Goal: Task Accomplishment & Management: Manage account settings

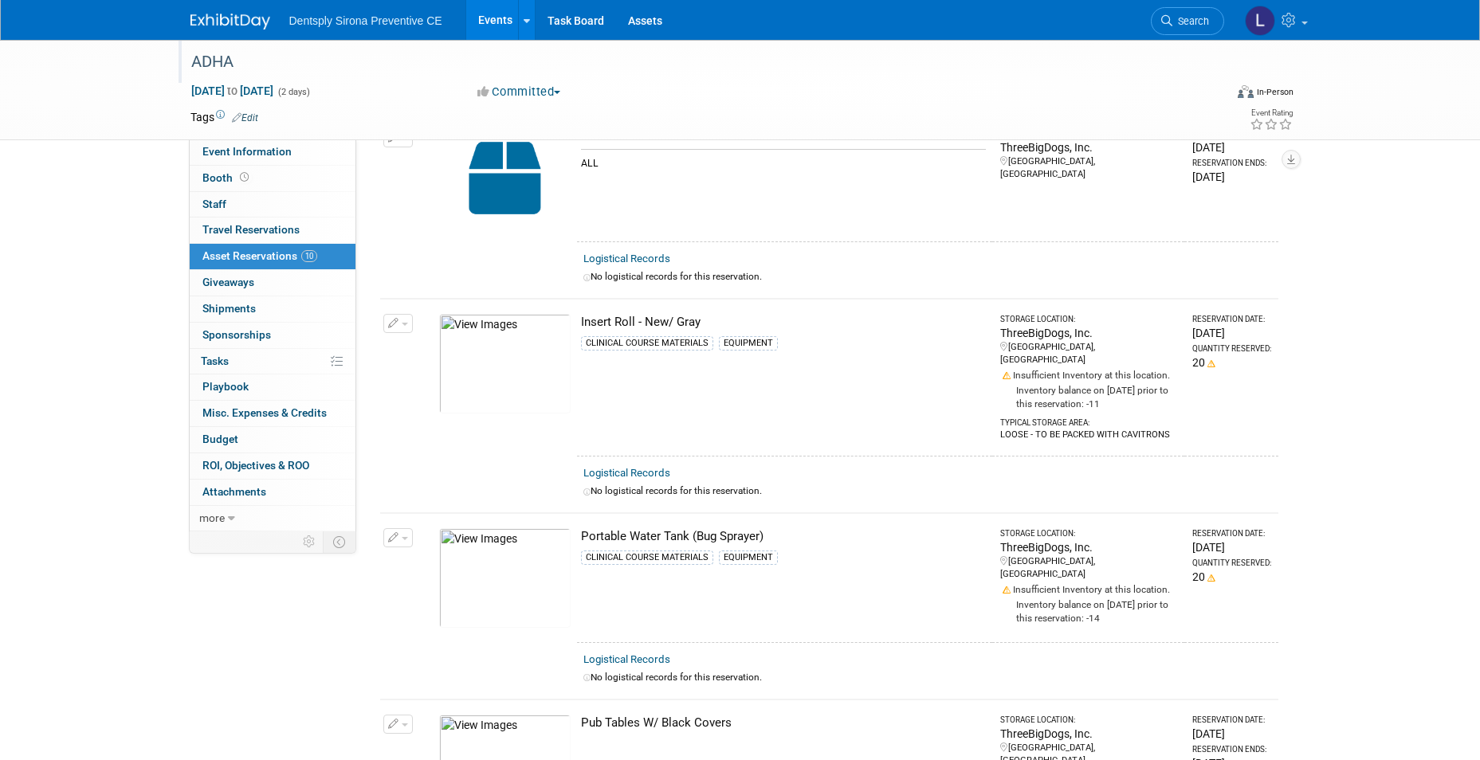
scroll to position [319, 0]
click at [503, 28] on link "Events" at bounding box center [495, 20] width 58 height 40
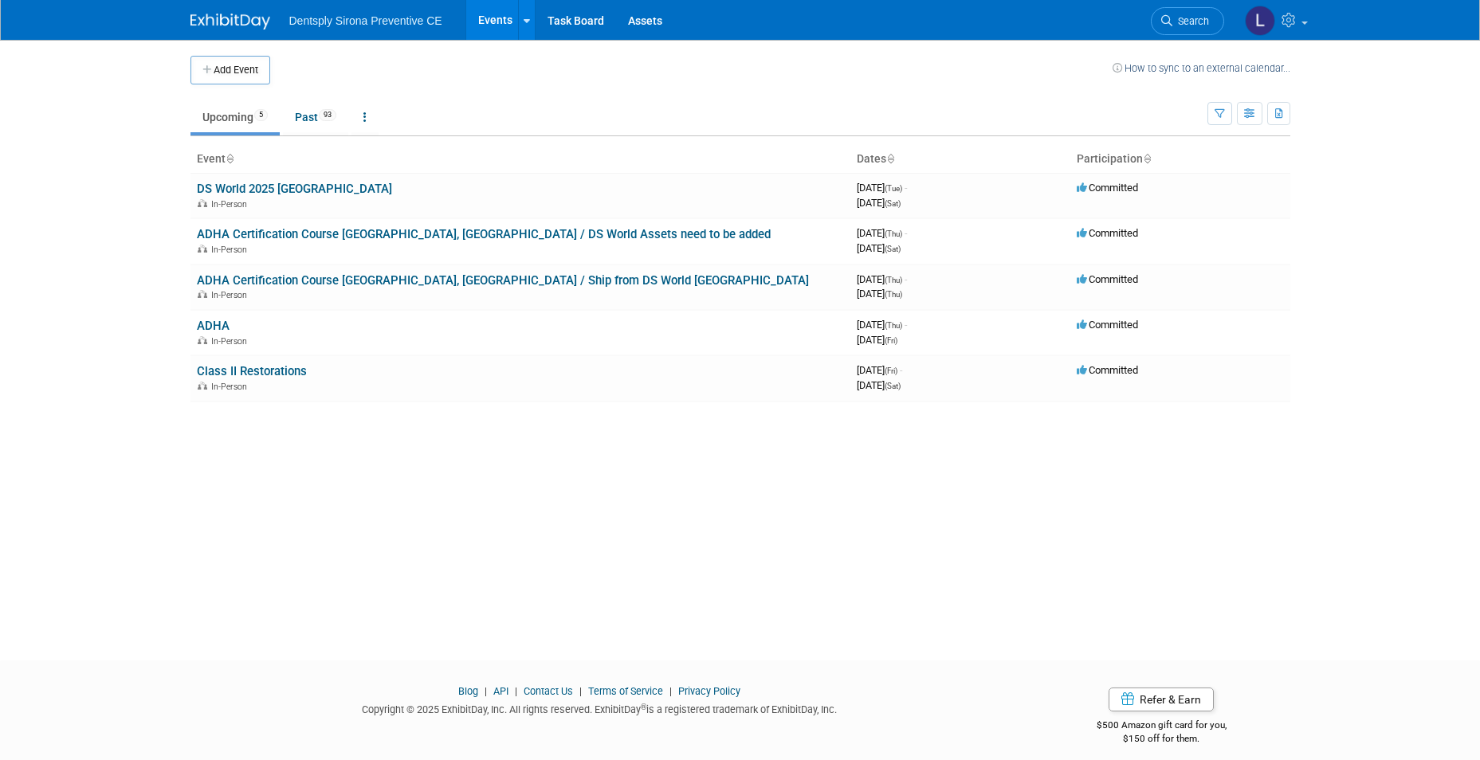
click at [260, 131] on link "Upcoming 5" at bounding box center [234, 117] width 89 height 30
click at [242, 370] on link "Class II Restorations" at bounding box center [252, 371] width 110 height 14
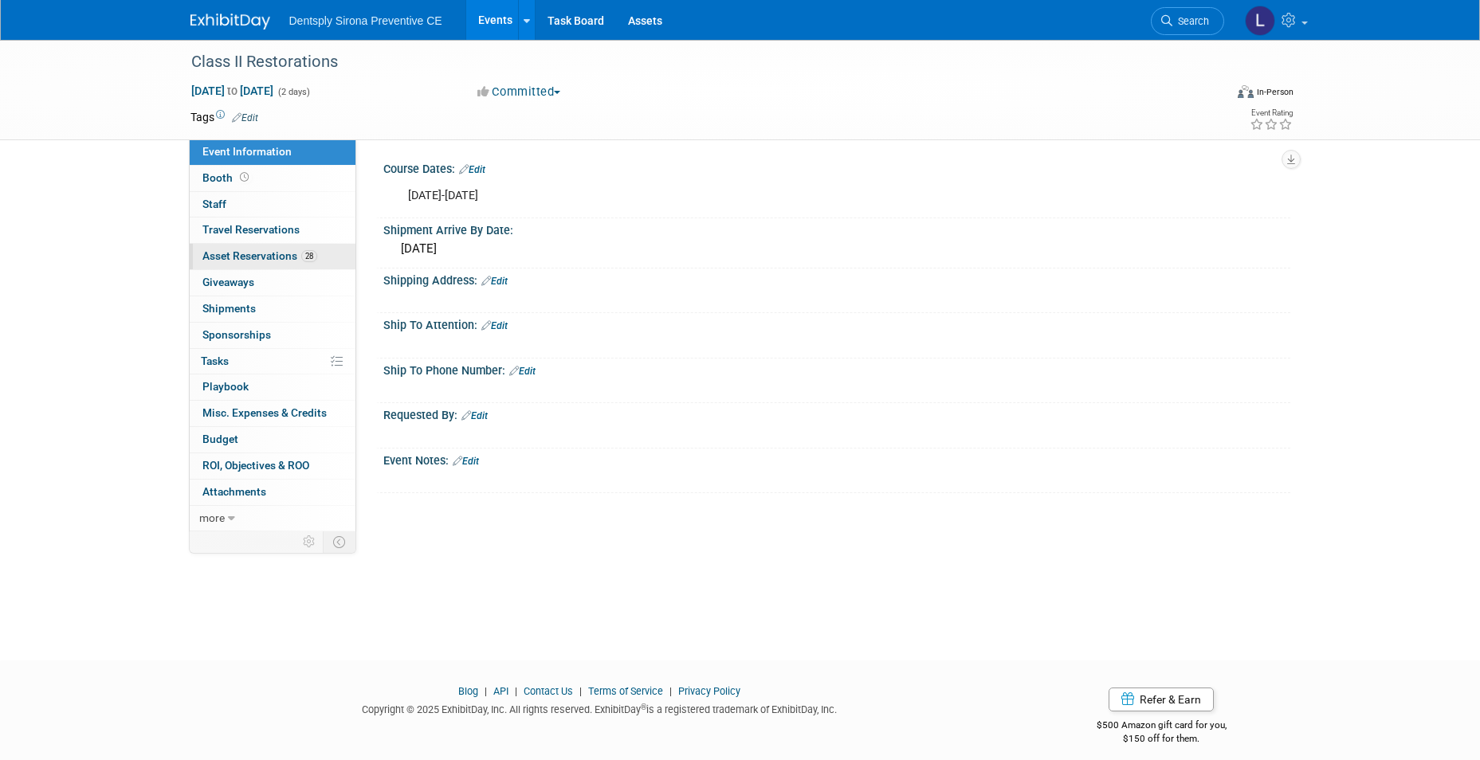
click at [257, 253] on span "Asset Reservations 28" at bounding box center [259, 255] width 115 height 13
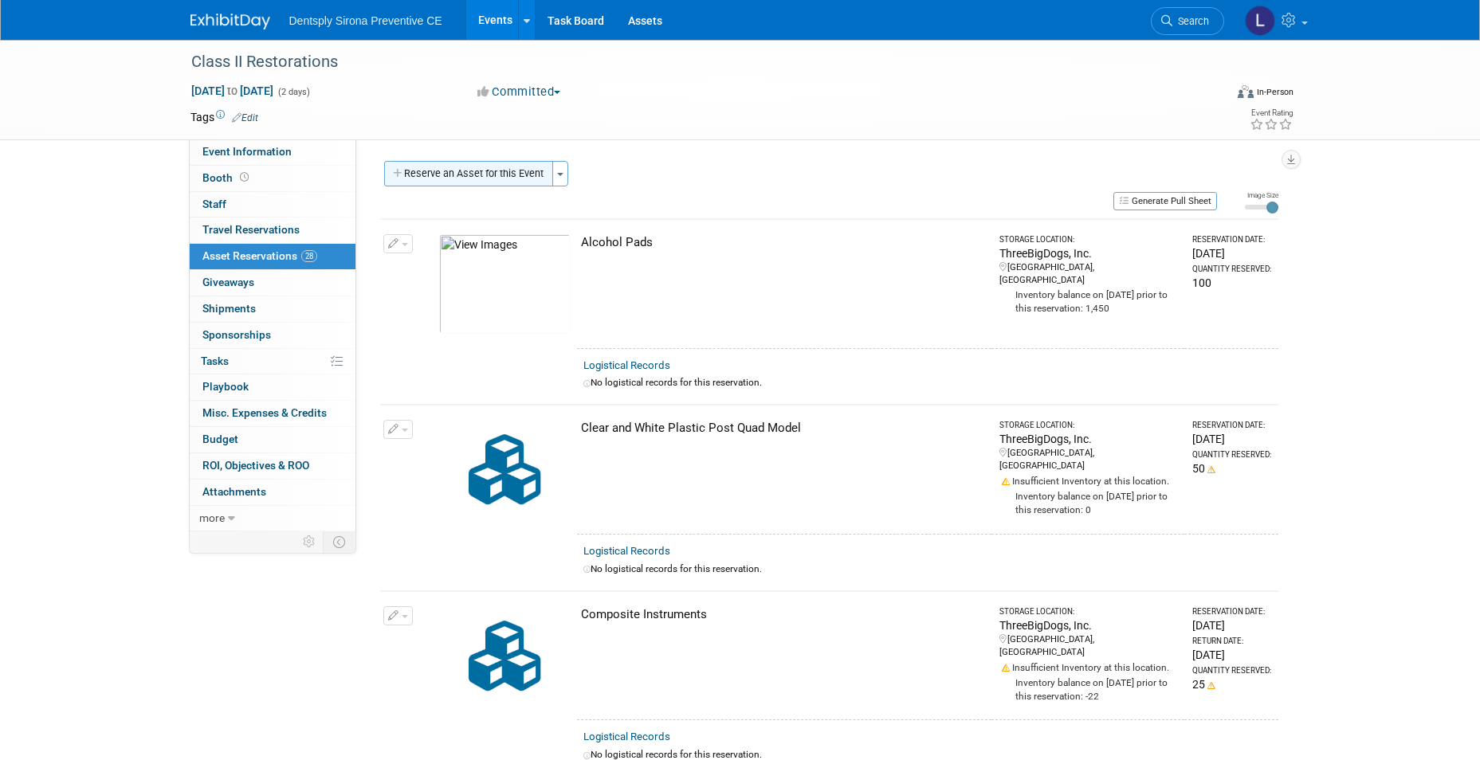
click at [453, 179] on button "Reserve an Asset for this Event" at bounding box center [468, 174] width 169 height 26
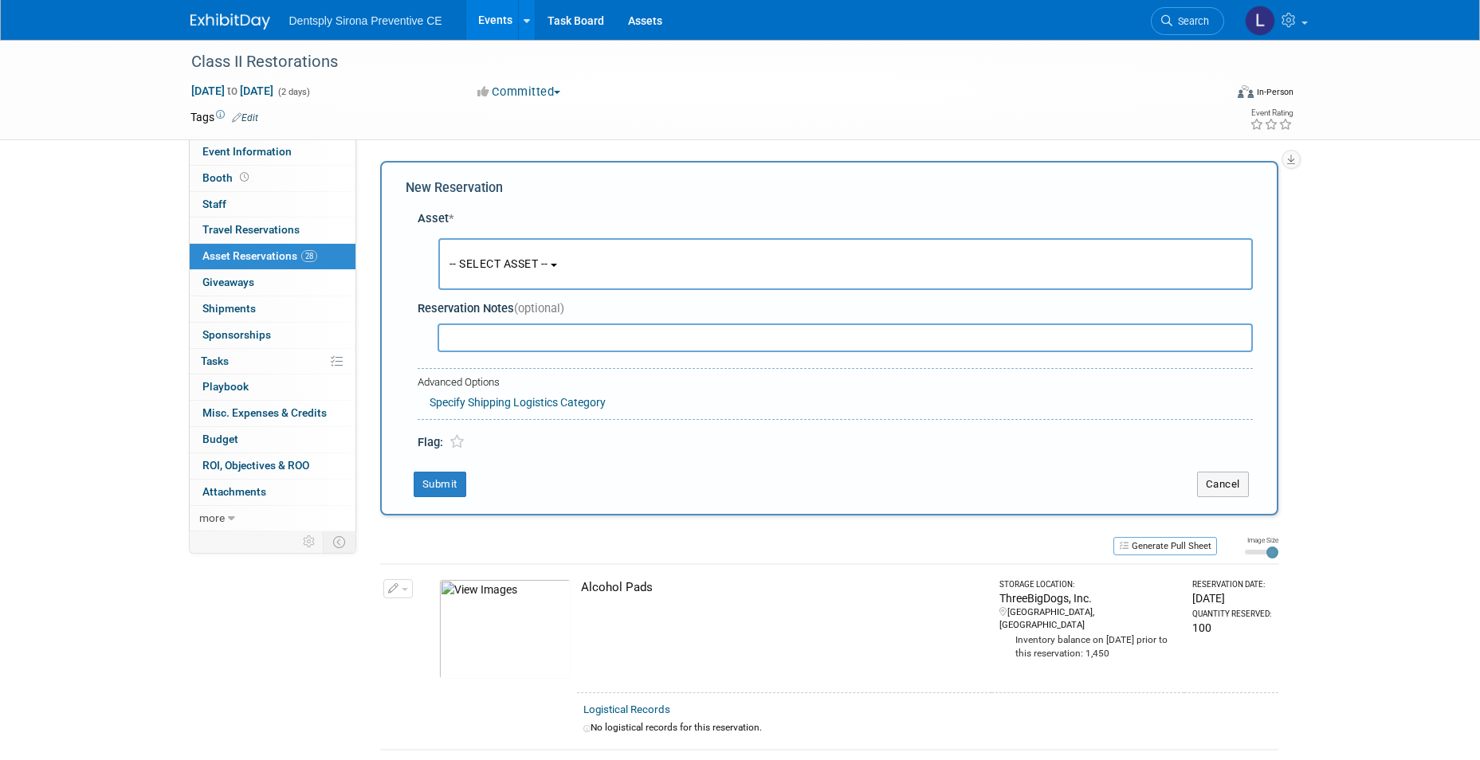
scroll to position [15, 0]
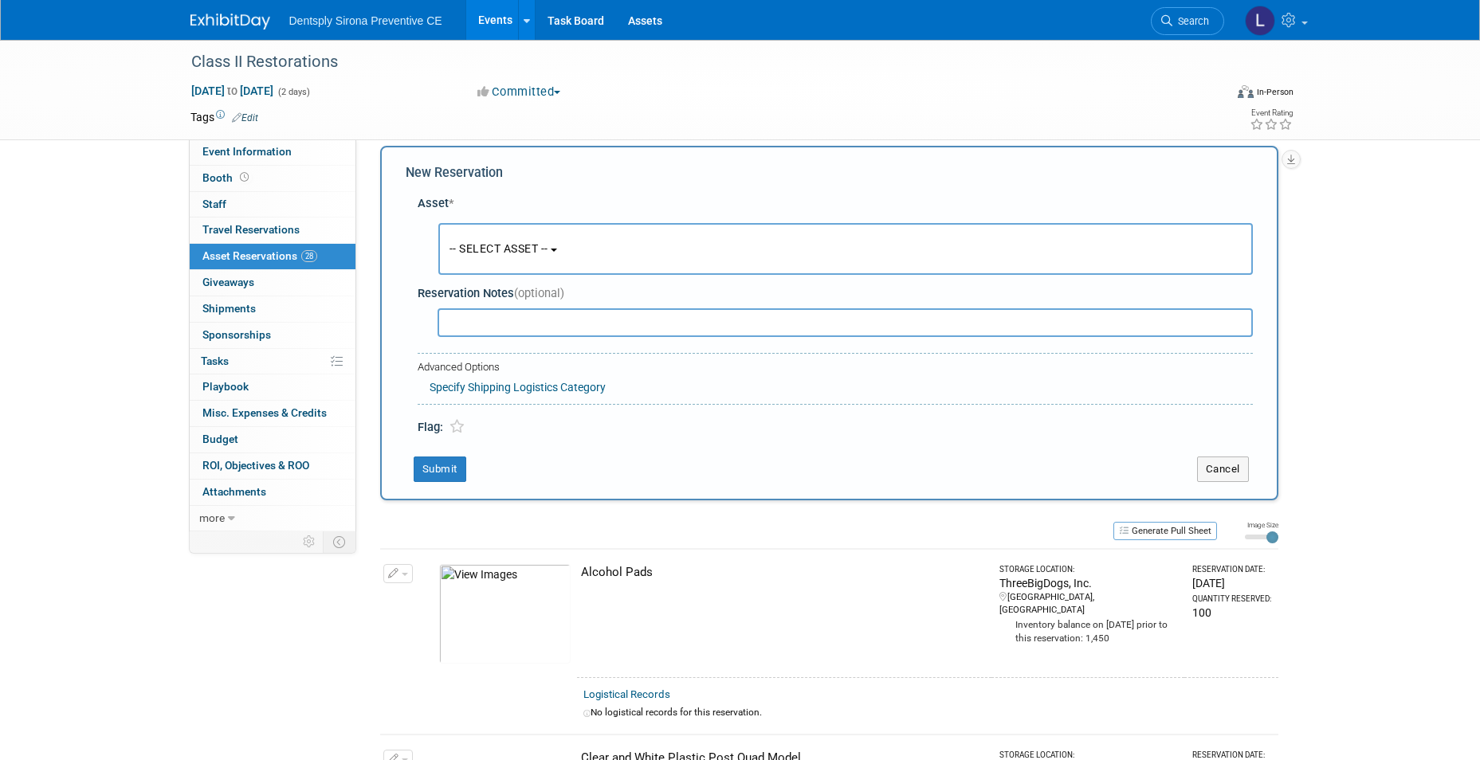
click at [467, 242] on span "-- SELECT ASSET --" at bounding box center [499, 248] width 99 height 13
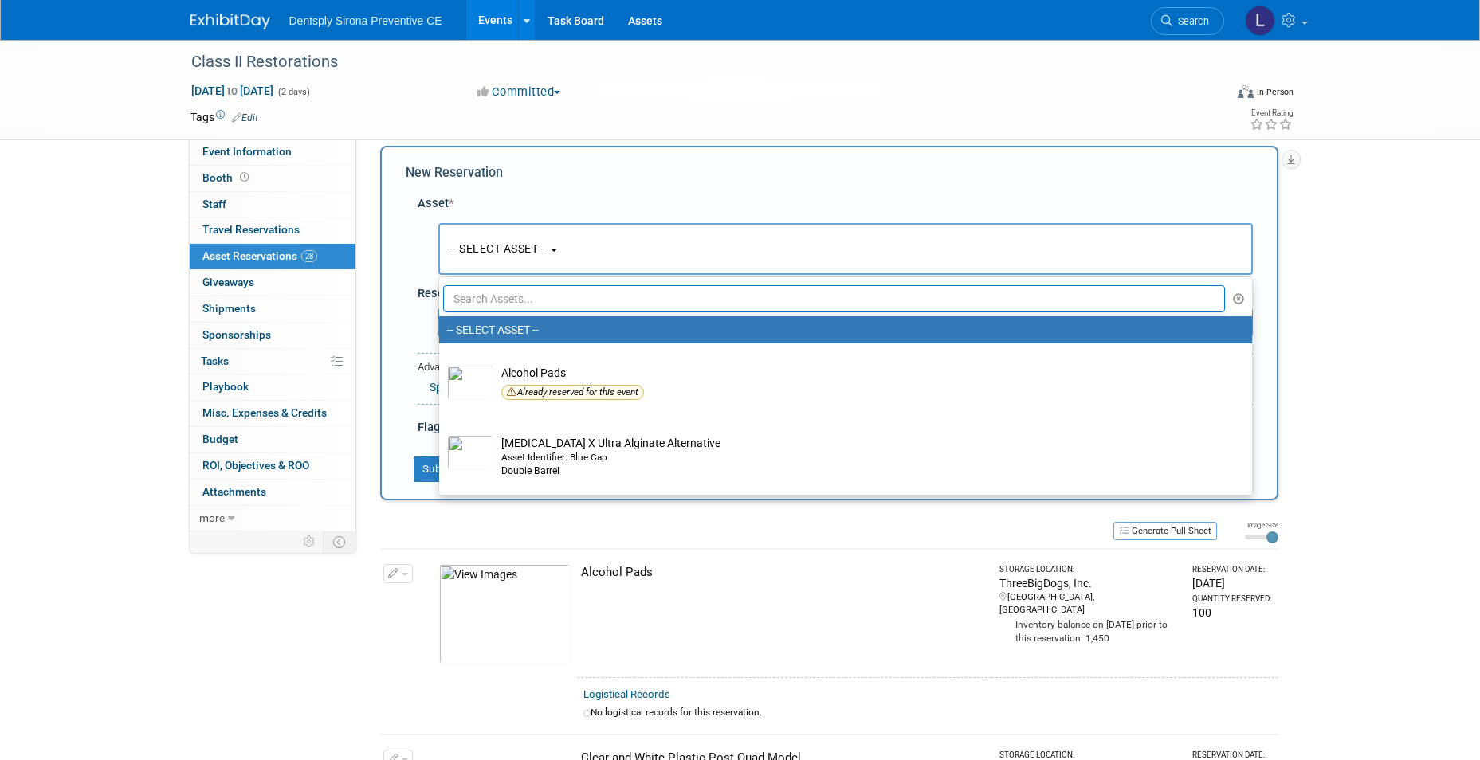
click at [477, 290] on input "text" at bounding box center [834, 298] width 783 height 27
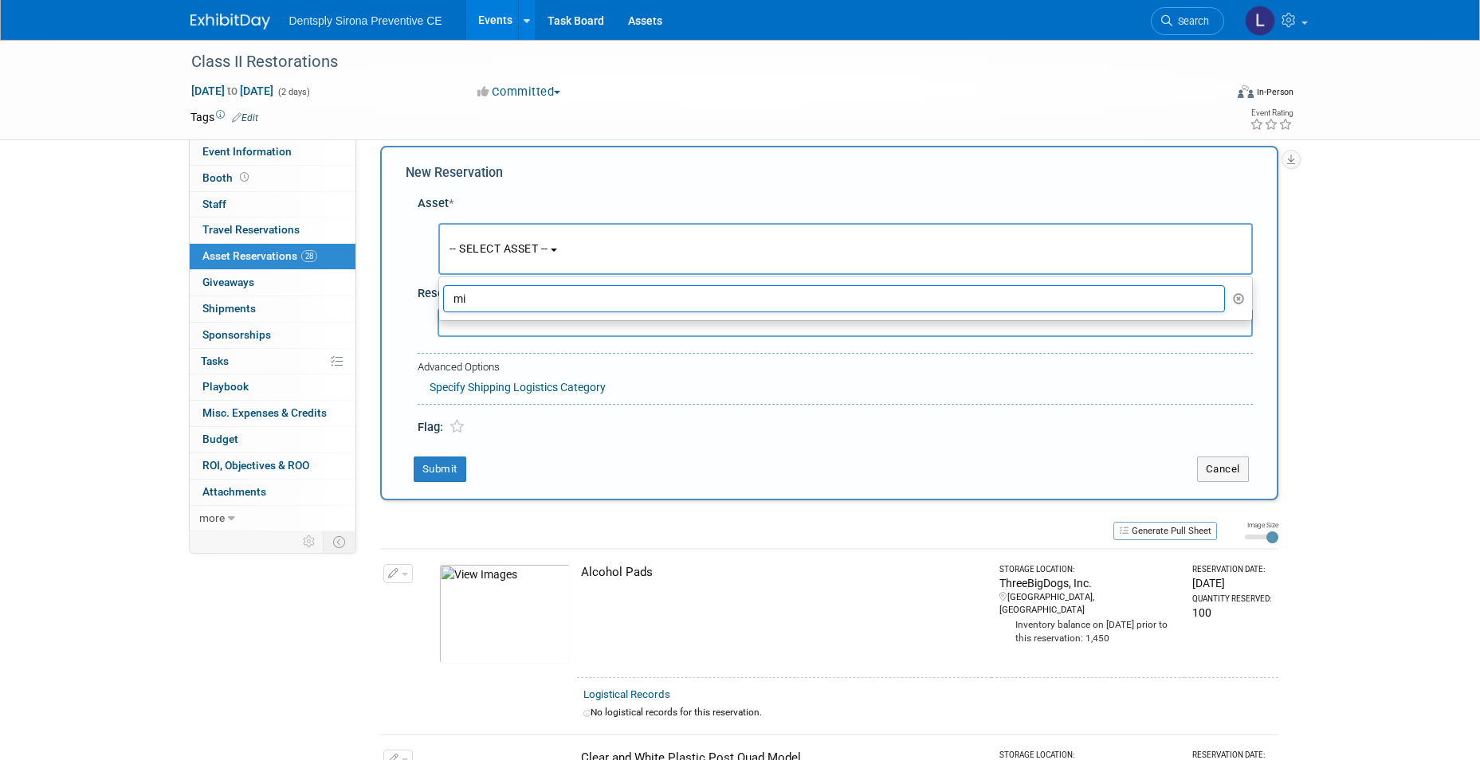
type input "m"
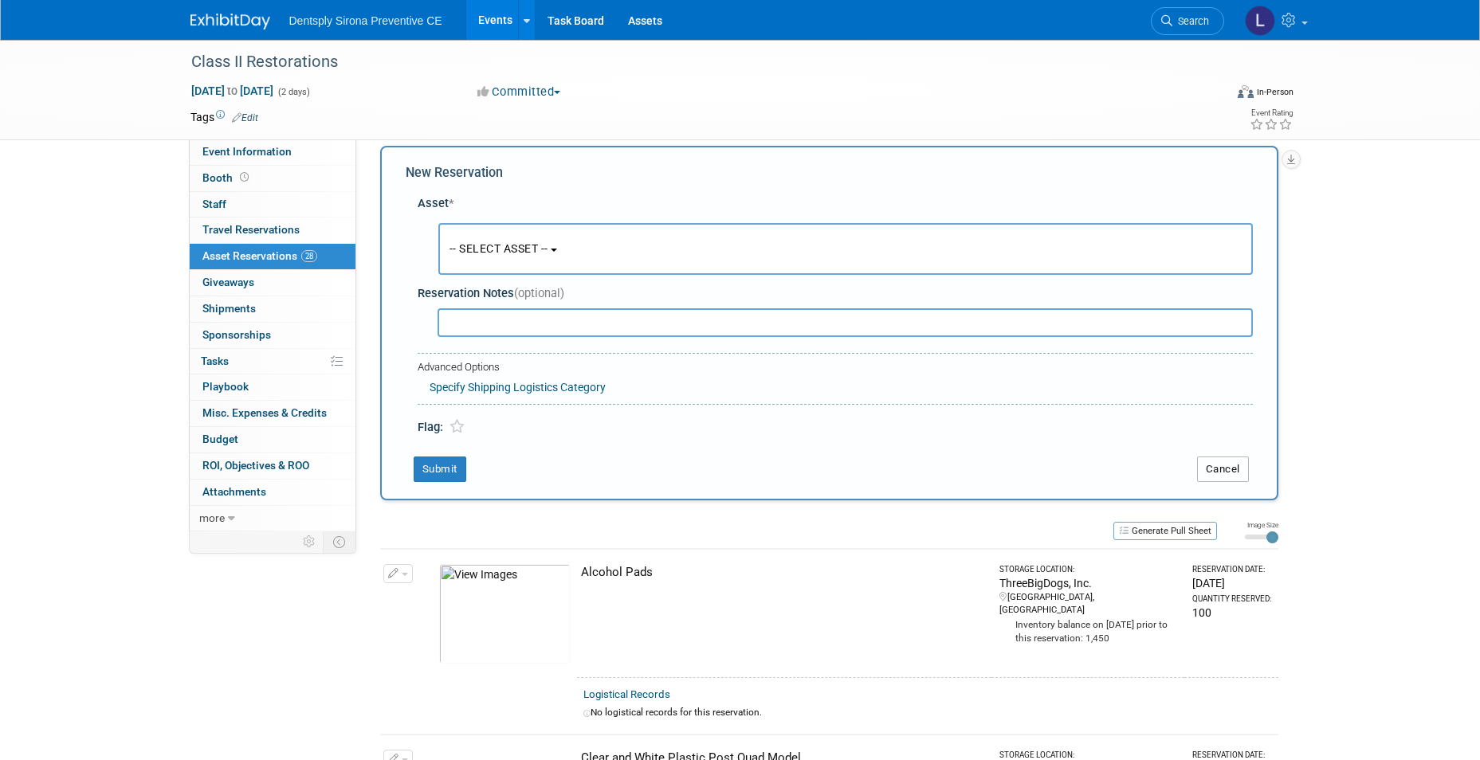
click at [1225, 467] on button "Cancel" at bounding box center [1223, 470] width 52 height 26
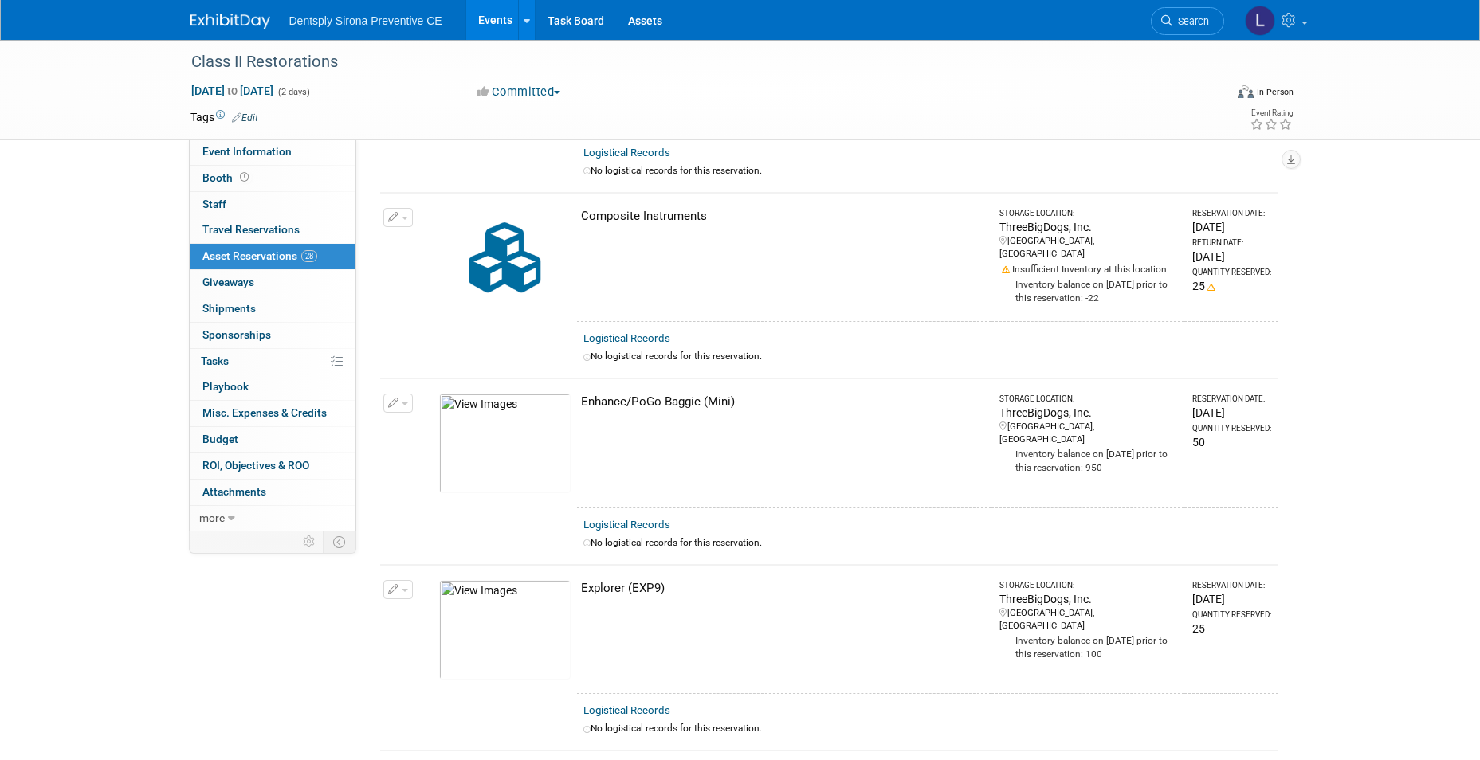
scroll to position [0, 0]
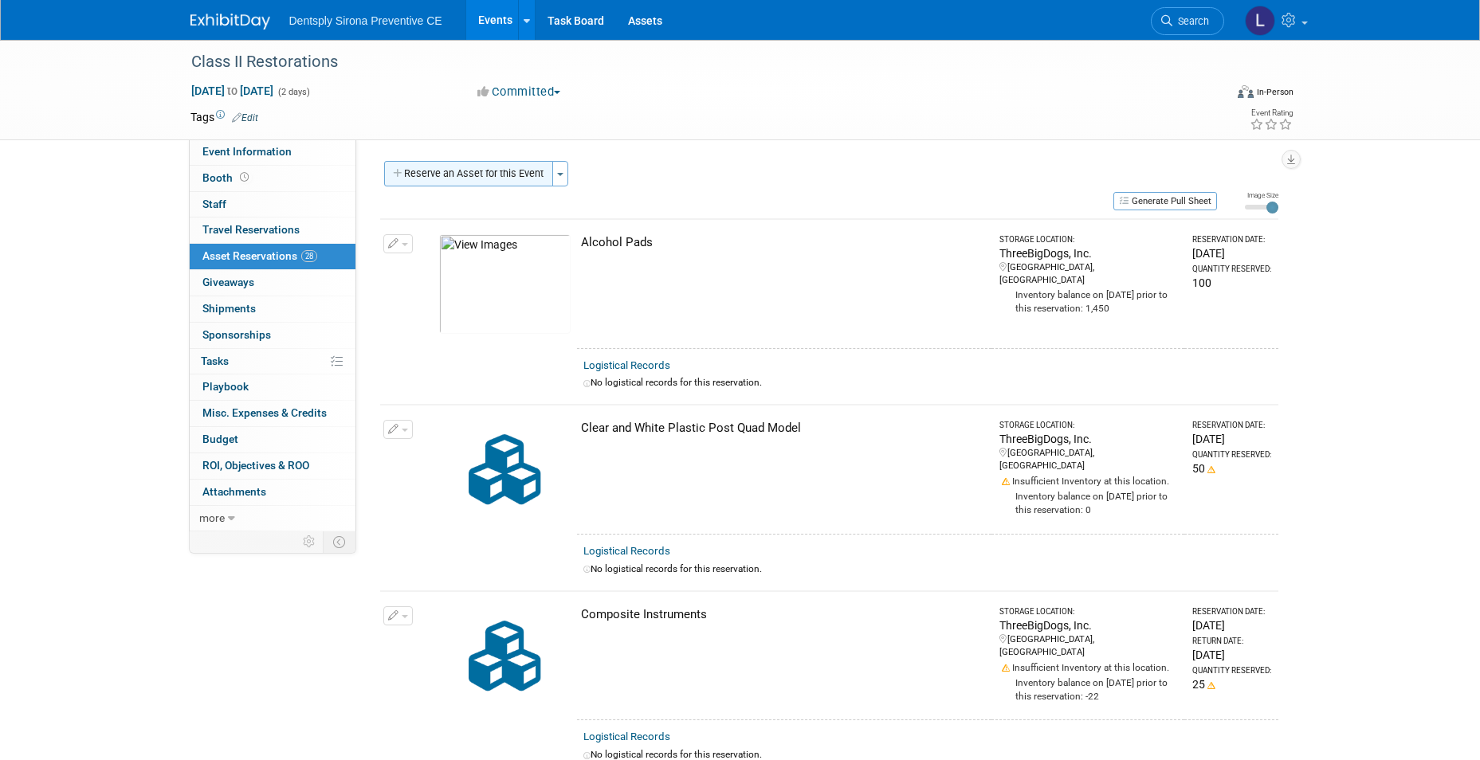
click at [452, 182] on button "Reserve an Asset for this Event" at bounding box center [468, 174] width 169 height 26
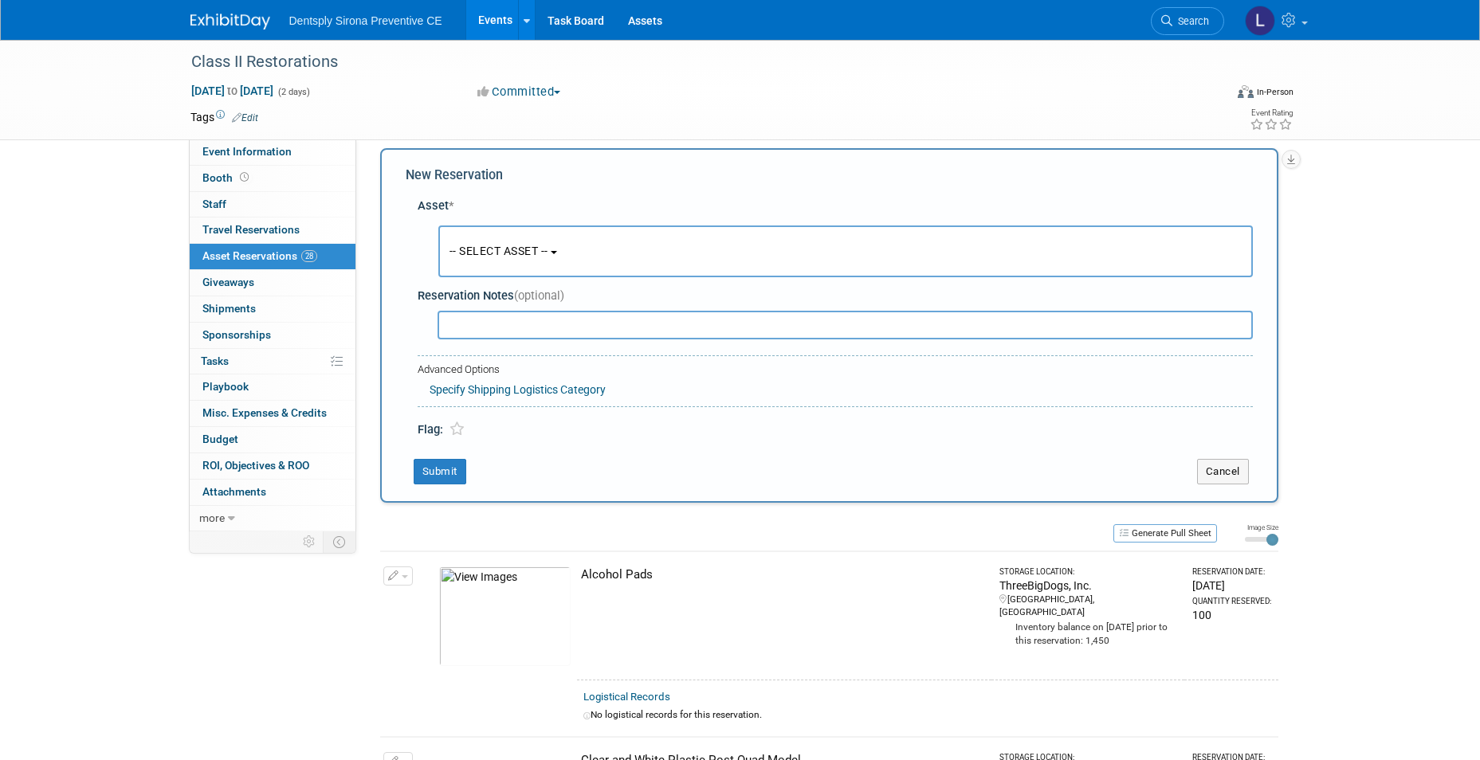
scroll to position [15, 0]
click at [465, 245] on span "-- SELECT ASSET --" at bounding box center [499, 248] width 99 height 13
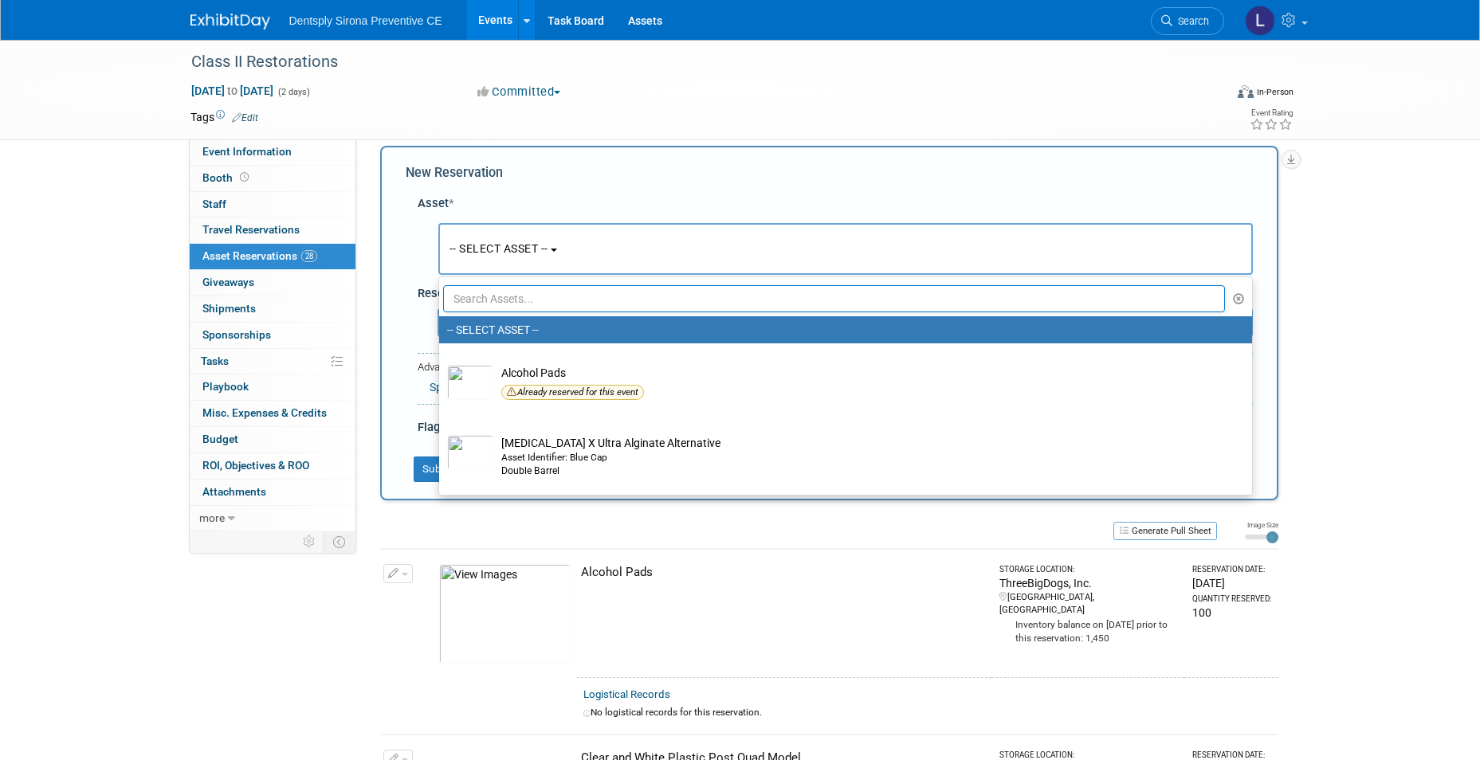
click at [475, 293] on input "text" at bounding box center [834, 298] width 783 height 27
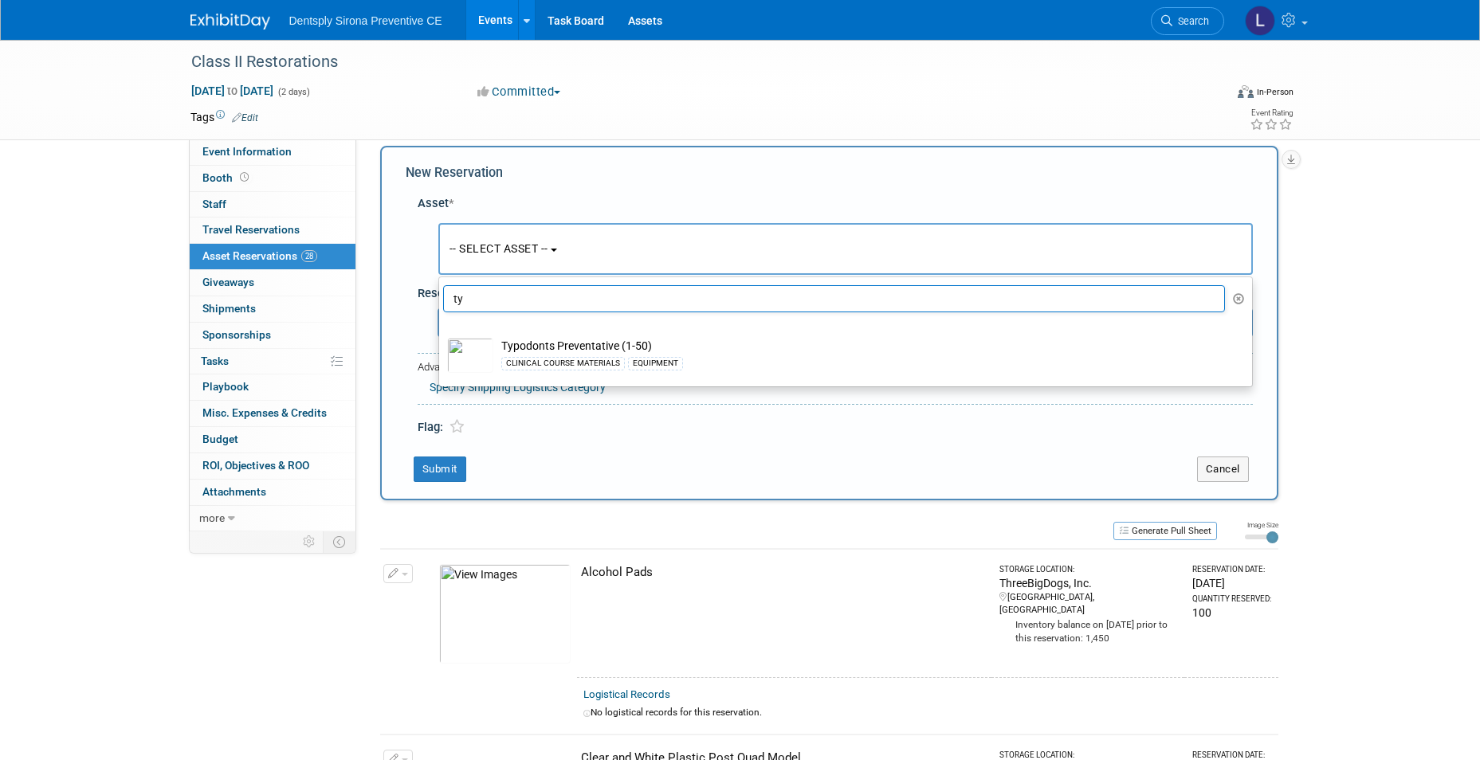
type input "t"
type input "k"
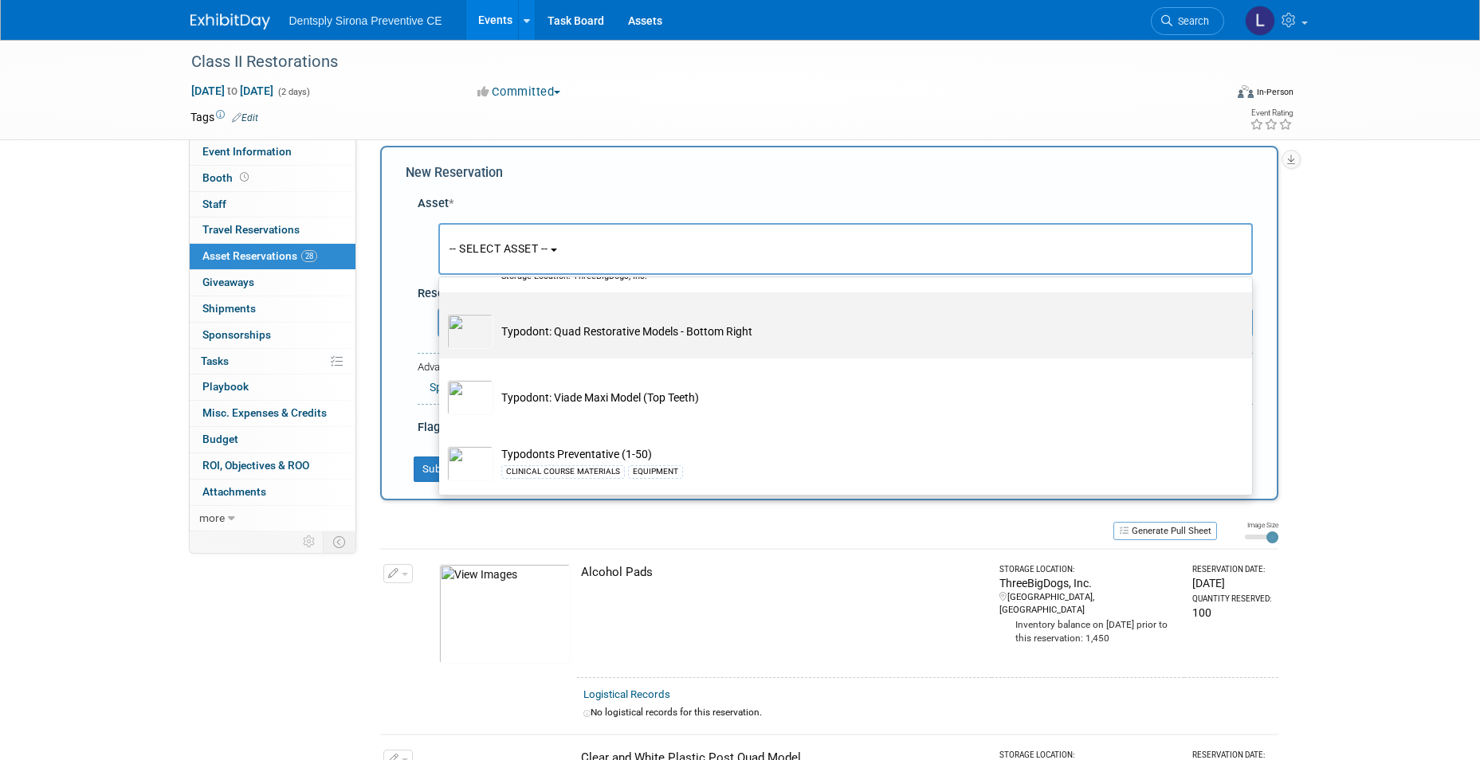
scroll to position [7093, 0]
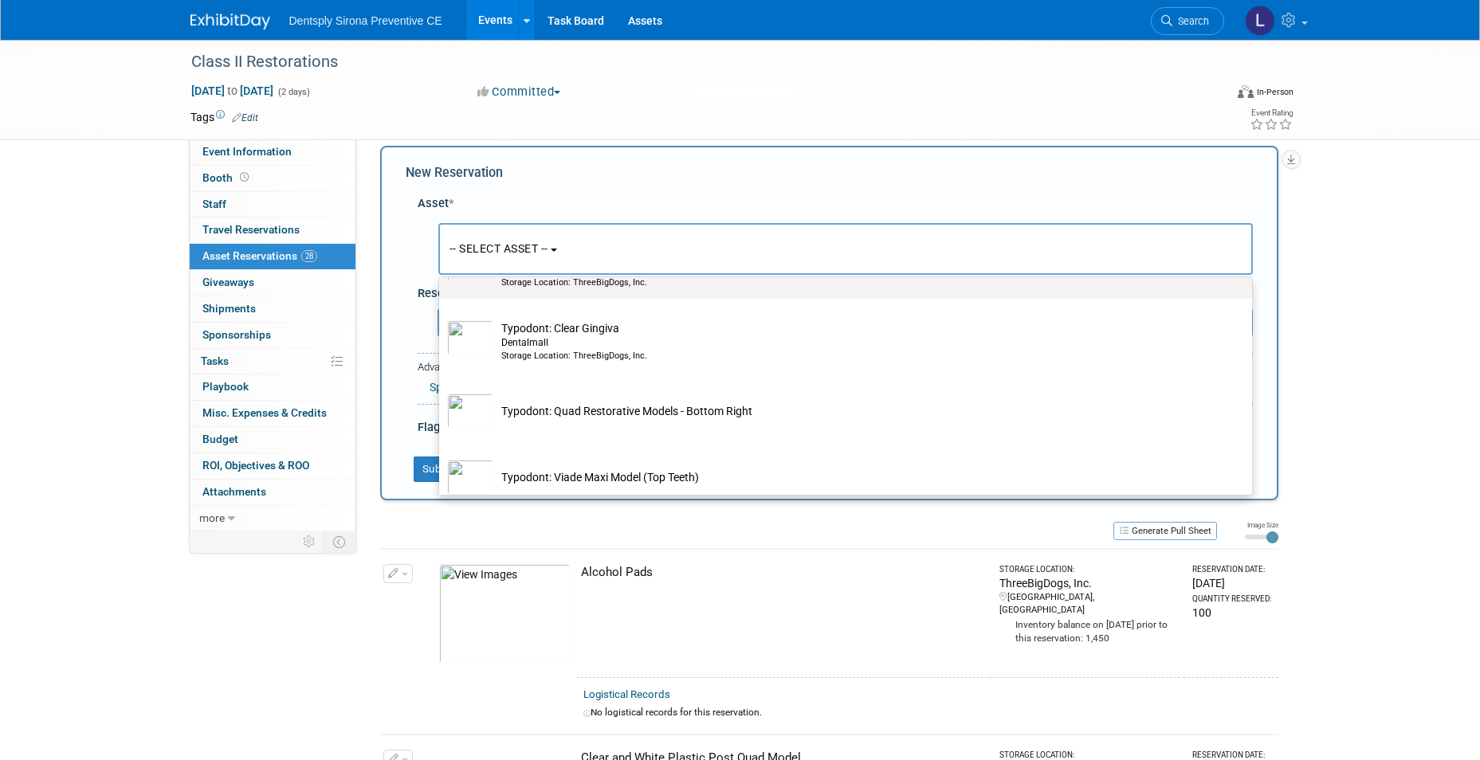
click at [557, 277] on div "Dentalmall" at bounding box center [860, 270] width 719 height 14
click at [442, 245] on input "Typodont Opaque Gingiva Dentalmall Storage Location: ThreeBigDogs, Inc." at bounding box center [436, 239] width 10 height 10
select select "10726970"
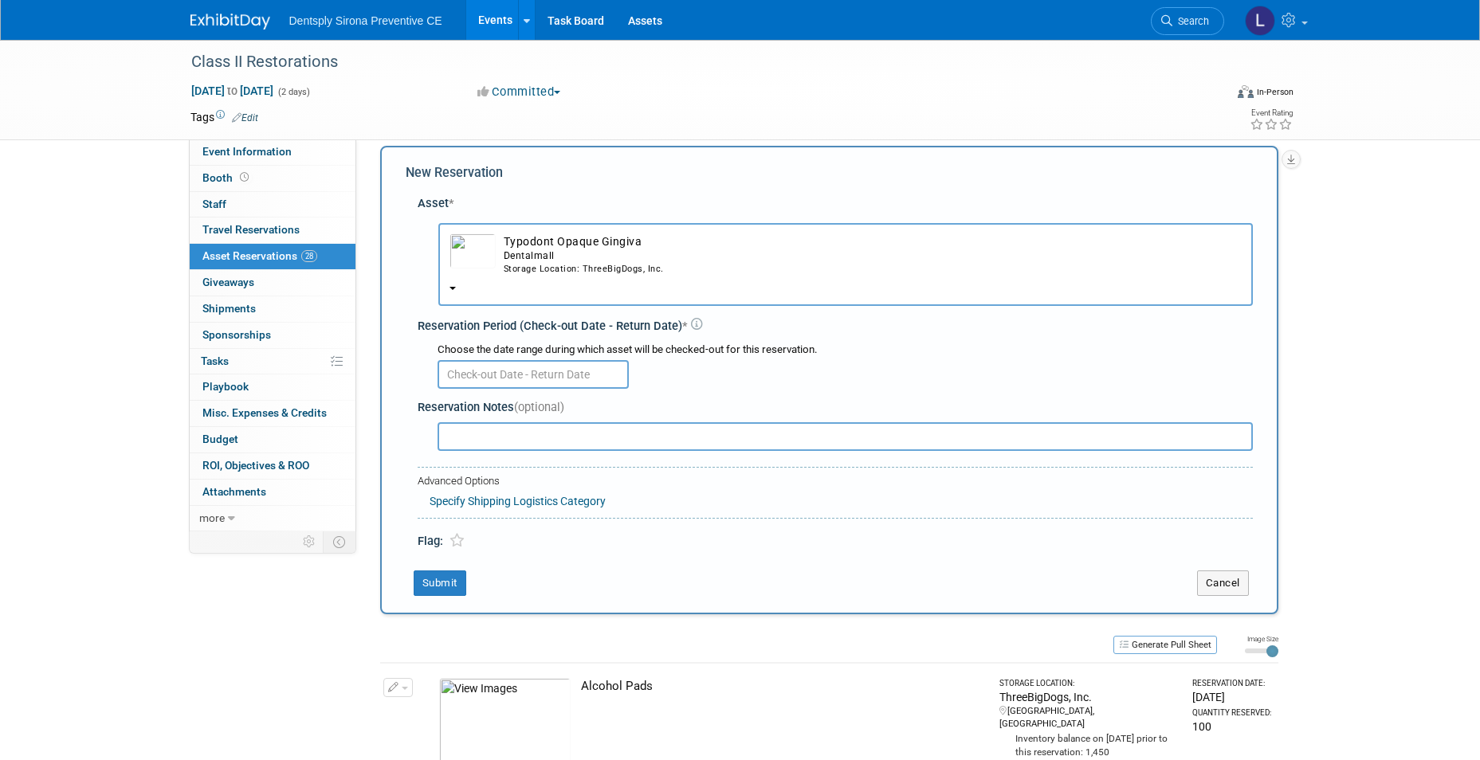
click at [492, 379] on input "text" at bounding box center [533, 374] width 191 height 29
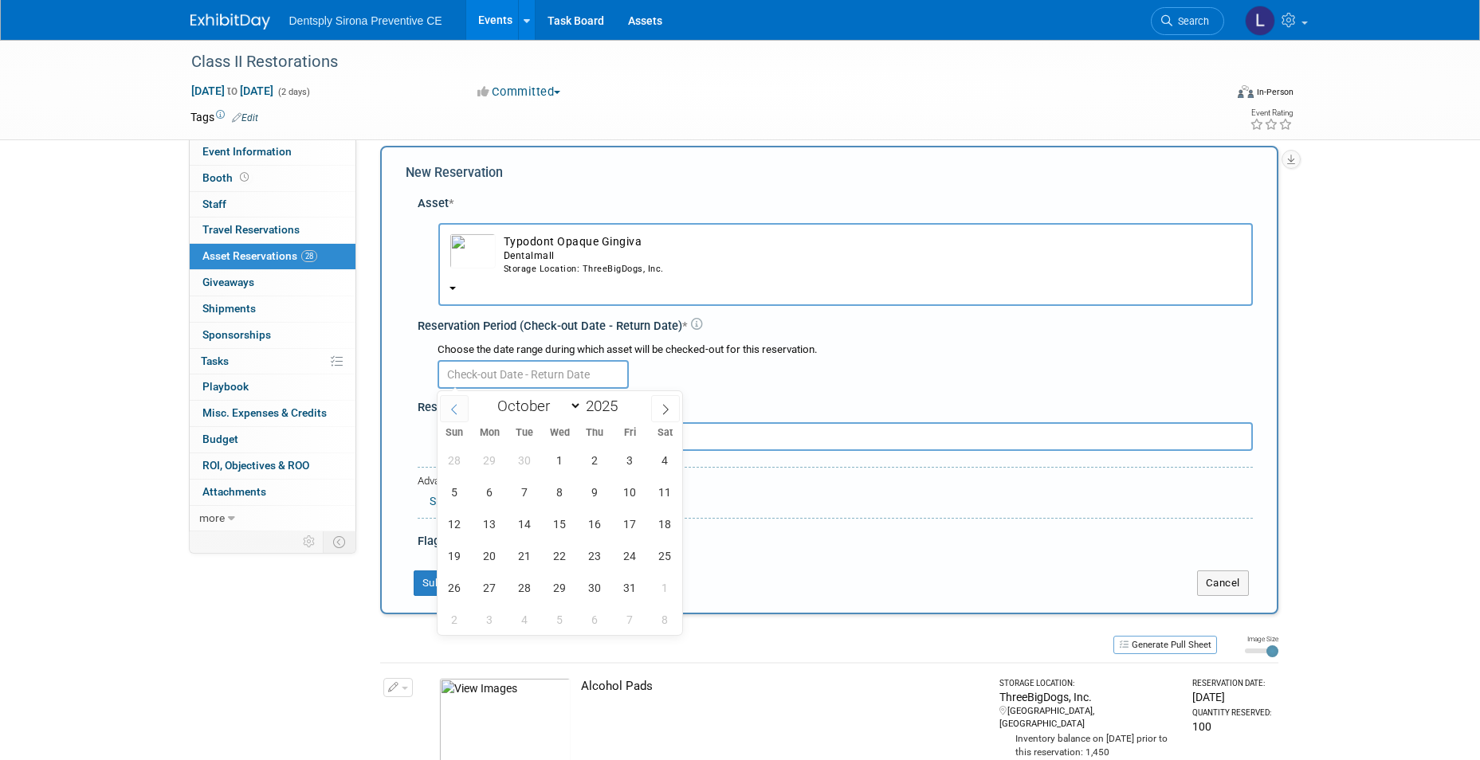
click at [461, 409] on span at bounding box center [454, 408] width 29 height 27
select select "8"
click at [497, 560] on span "22" at bounding box center [489, 555] width 31 height 31
click at [538, 554] on span "23" at bounding box center [524, 555] width 31 height 31
type input "Sep 23, 2025"
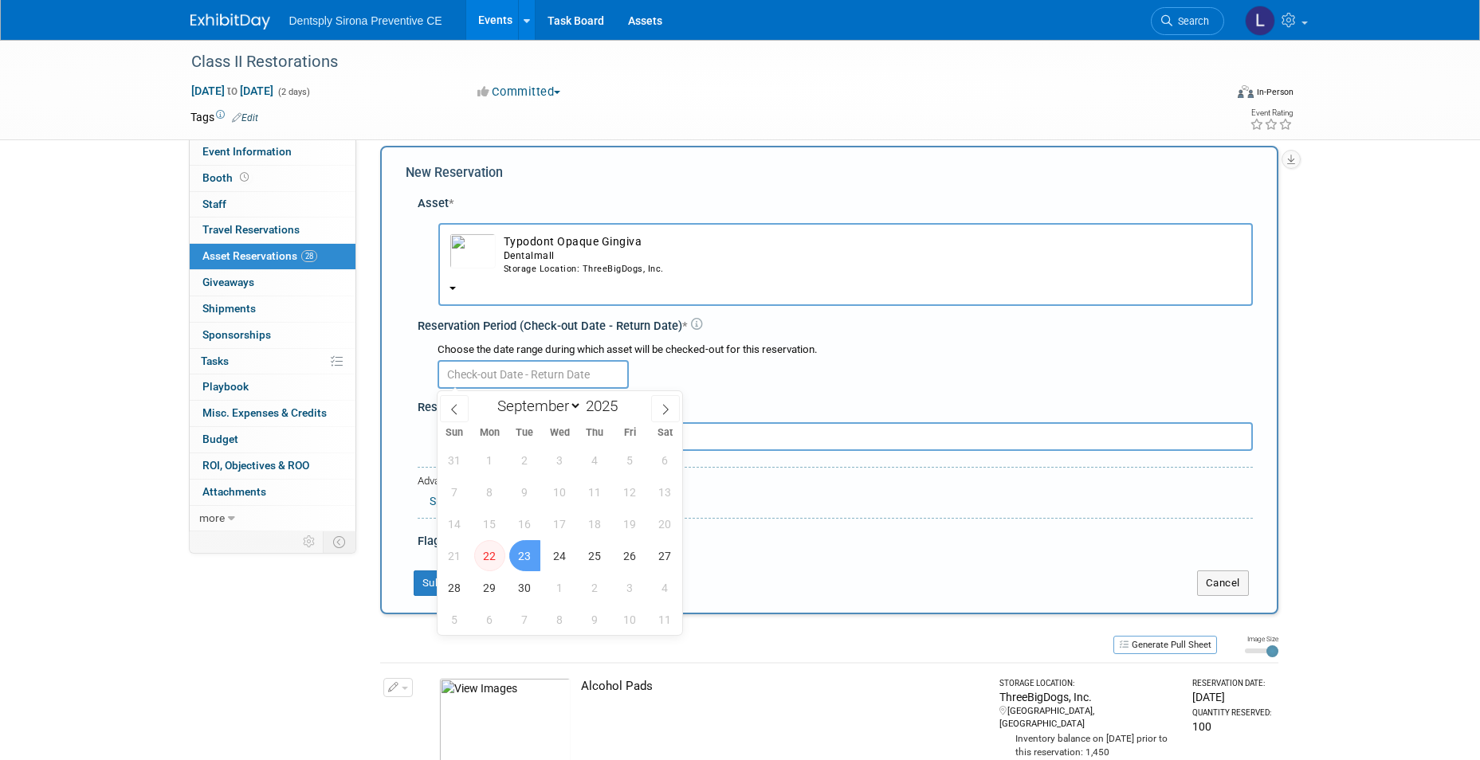
click at [706, 371] on div at bounding box center [845, 373] width 815 height 31
click at [552, 373] on input "text" at bounding box center [533, 374] width 191 height 29
click at [655, 416] on span at bounding box center [665, 408] width 29 height 27
click at [450, 414] on icon at bounding box center [454, 409] width 11 height 11
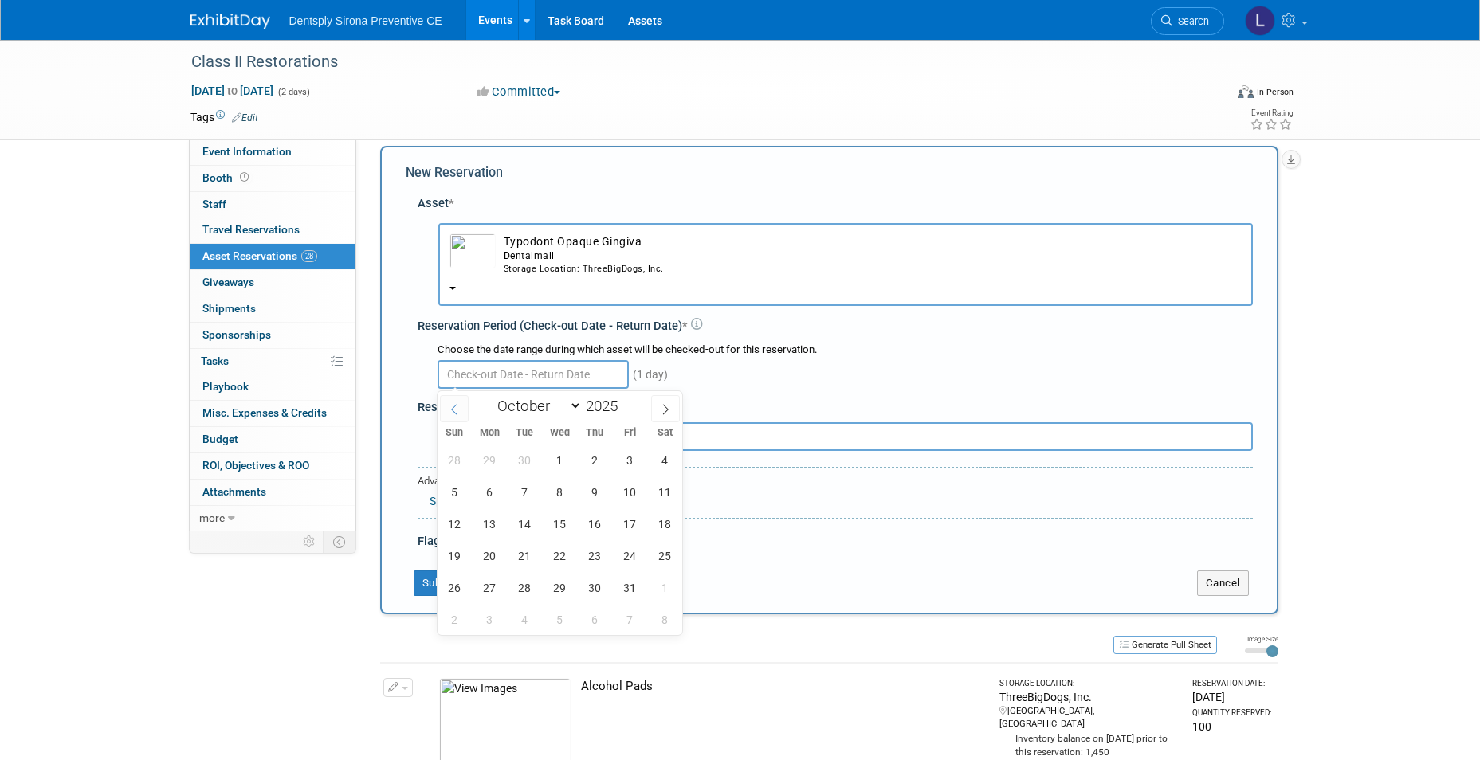
select select "8"
click at [497, 562] on span "22" at bounding box center [489, 555] width 31 height 31
click at [521, 562] on span "23" at bounding box center [524, 555] width 31 height 31
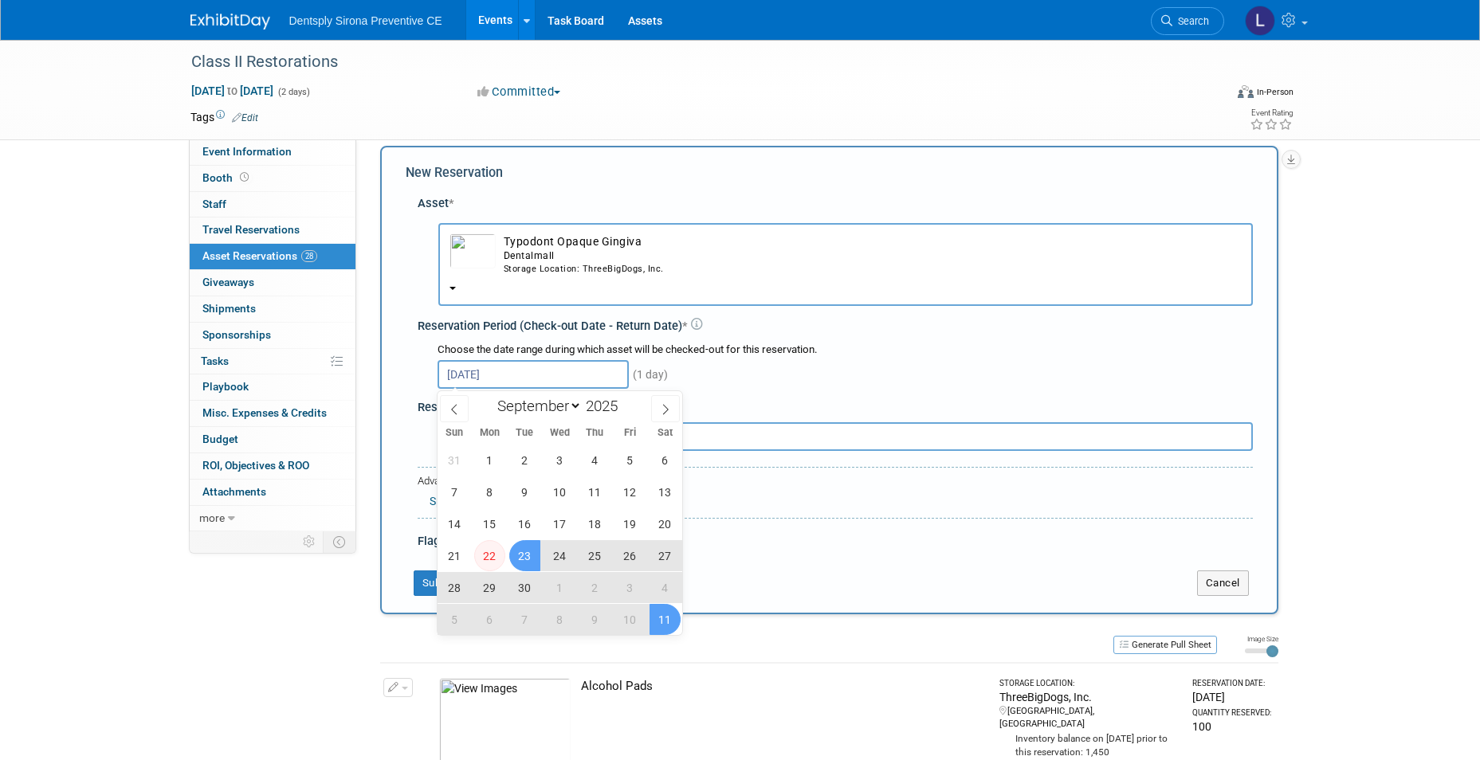
click at [673, 609] on span "11" at bounding box center [665, 619] width 31 height 31
type input "Sep 23, 2025 to Oct 11, 2025"
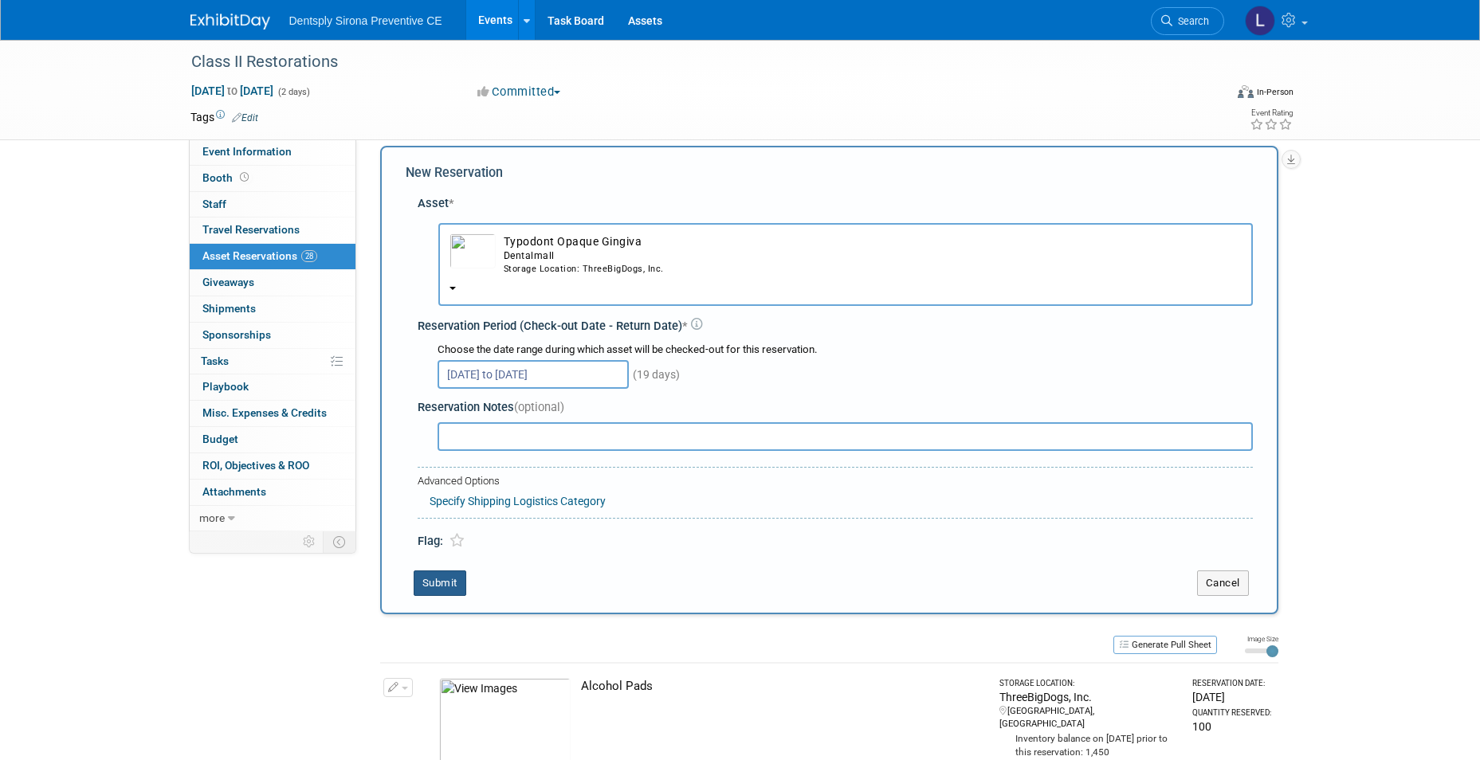
click at [442, 573] on button "Submit" at bounding box center [440, 584] width 53 height 26
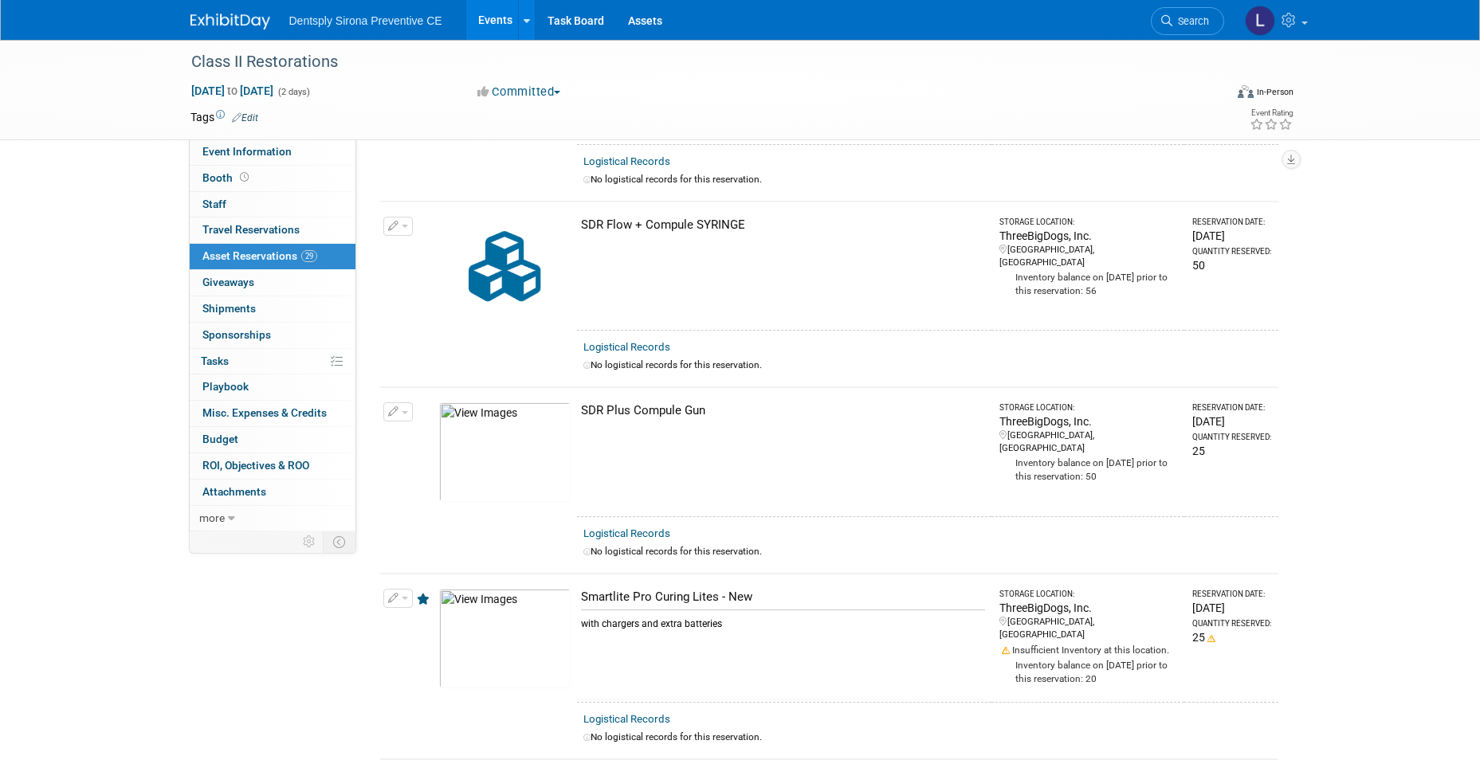
scroll to position [5004, 0]
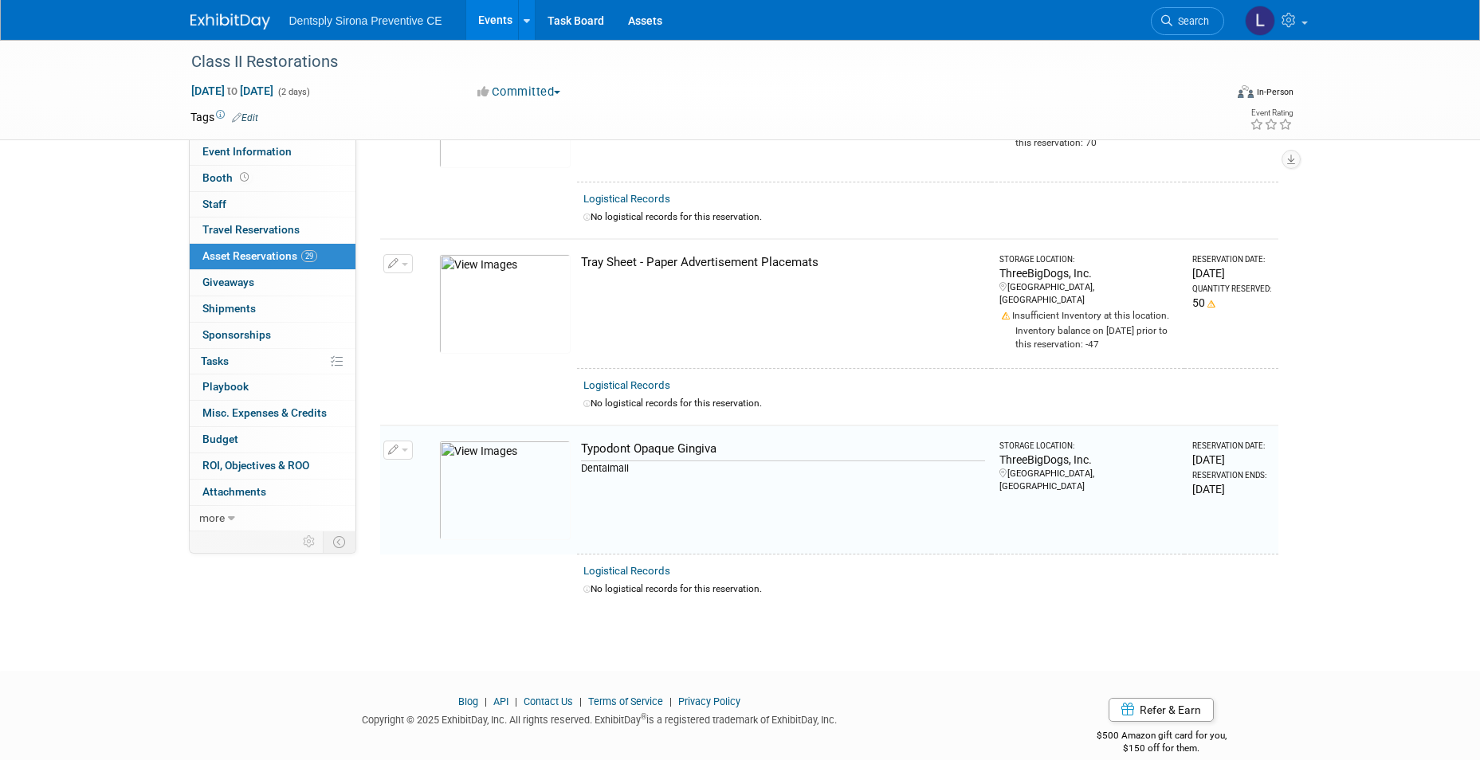
click at [404, 449] on span "button" at bounding box center [405, 450] width 6 height 3
click at [426, 465] on button "Change Reservation" at bounding box center [459, 476] width 135 height 22
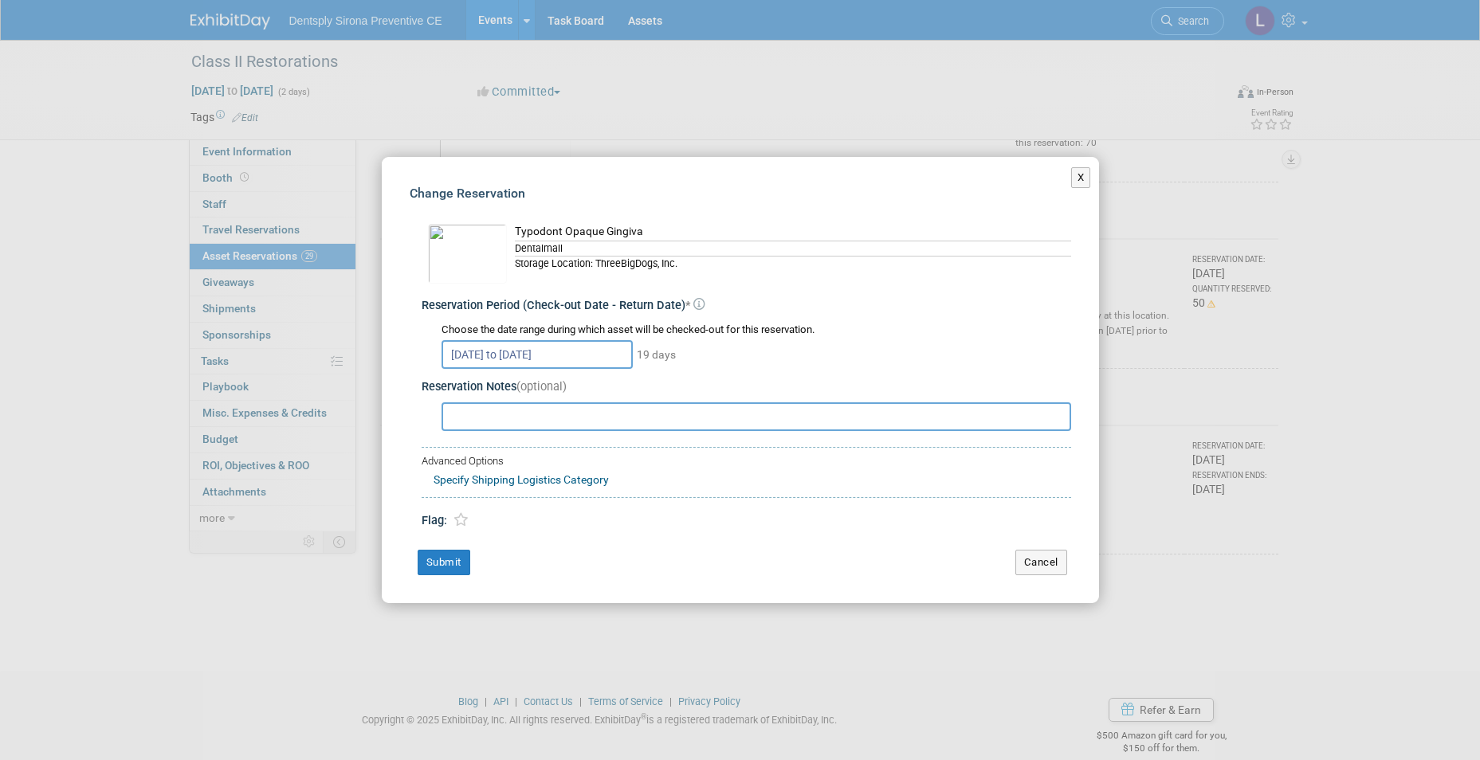
click at [487, 414] on input "text" at bounding box center [757, 416] width 630 height 29
type input "NEED 30 PREPPED"
click at [464, 517] on icon at bounding box center [460, 520] width 15 height 14
click at [467, 560] on button "Submit" at bounding box center [444, 563] width 53 height 26
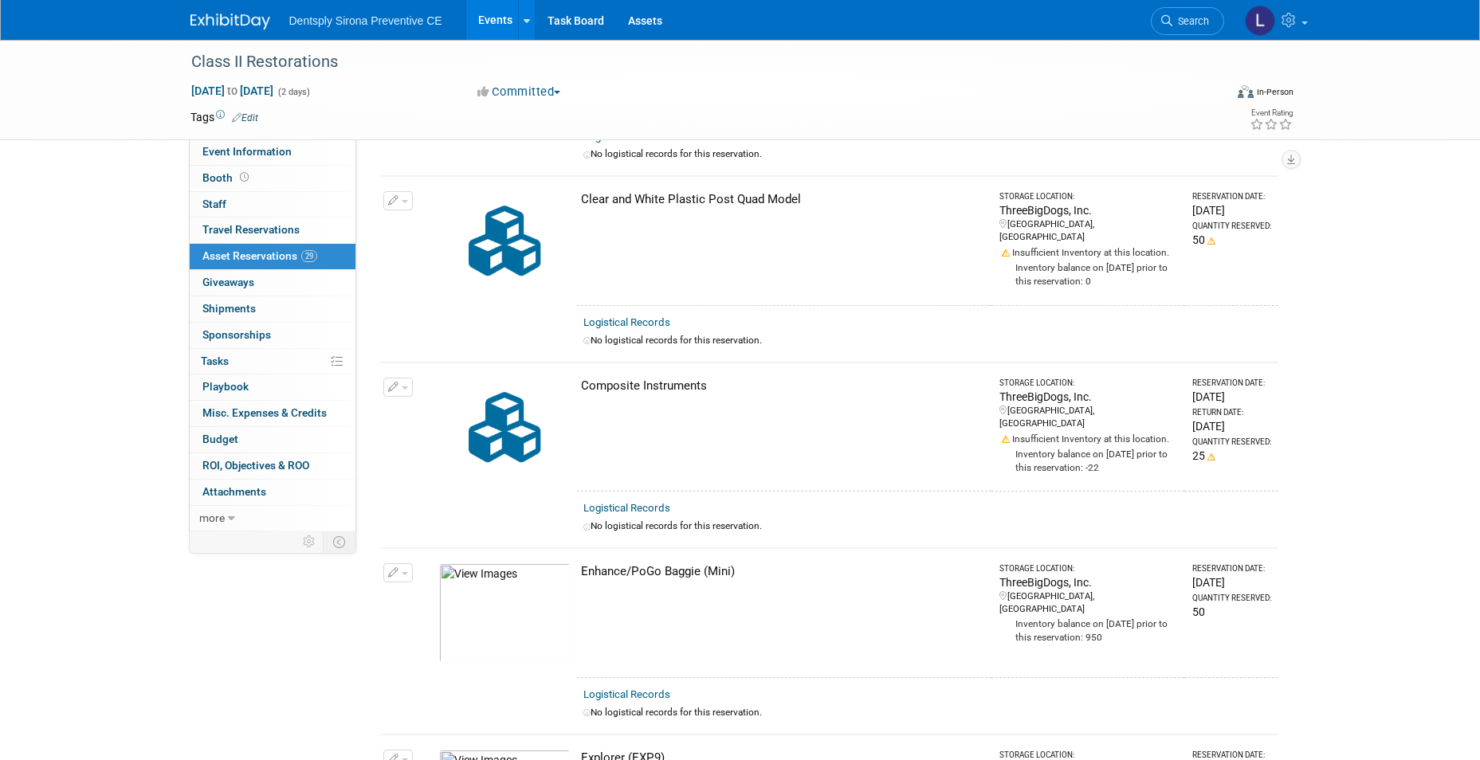
scroll to position [0, 0]
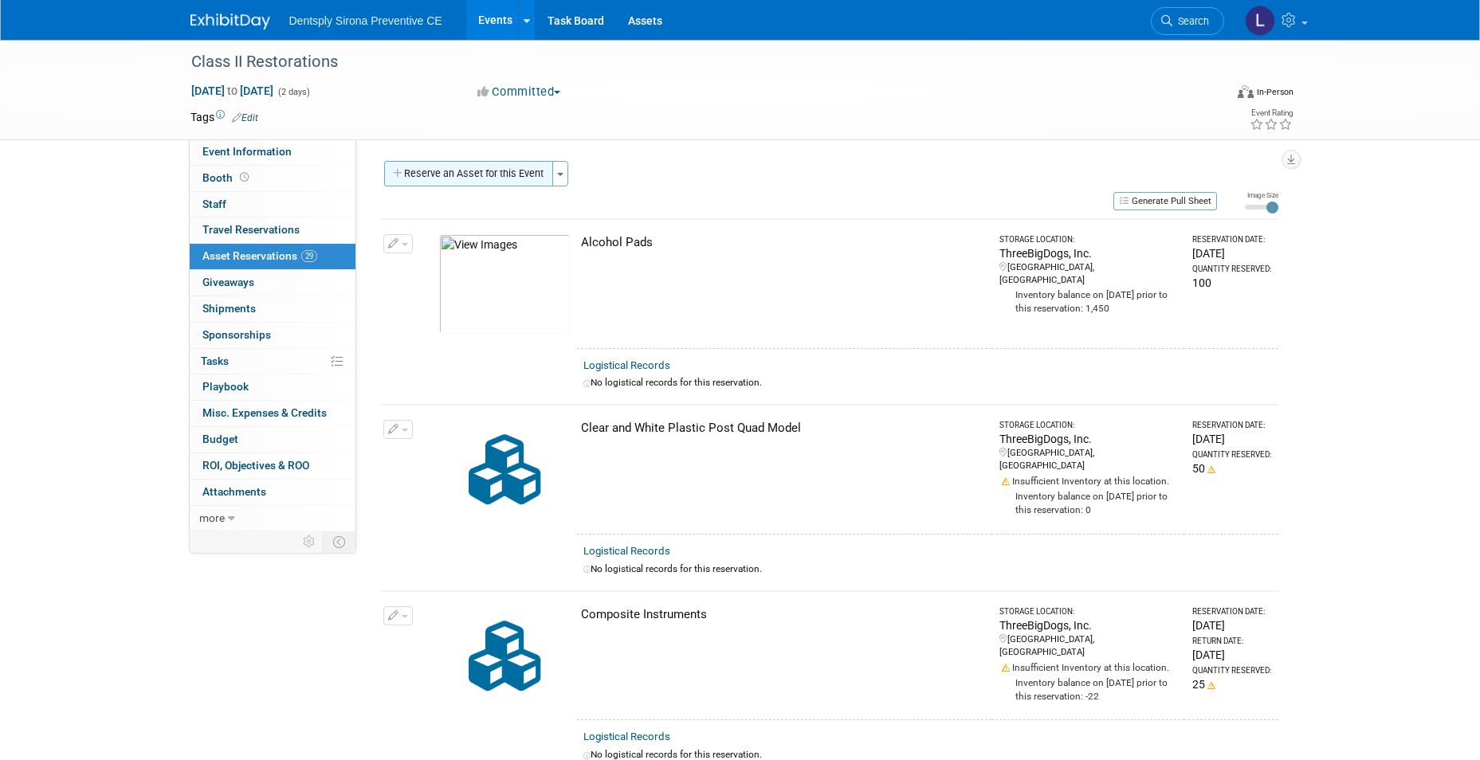
click at [488, 175] on button "Reserve an Asset for this Event" at bounding box center [468, 174] width 169 height 26
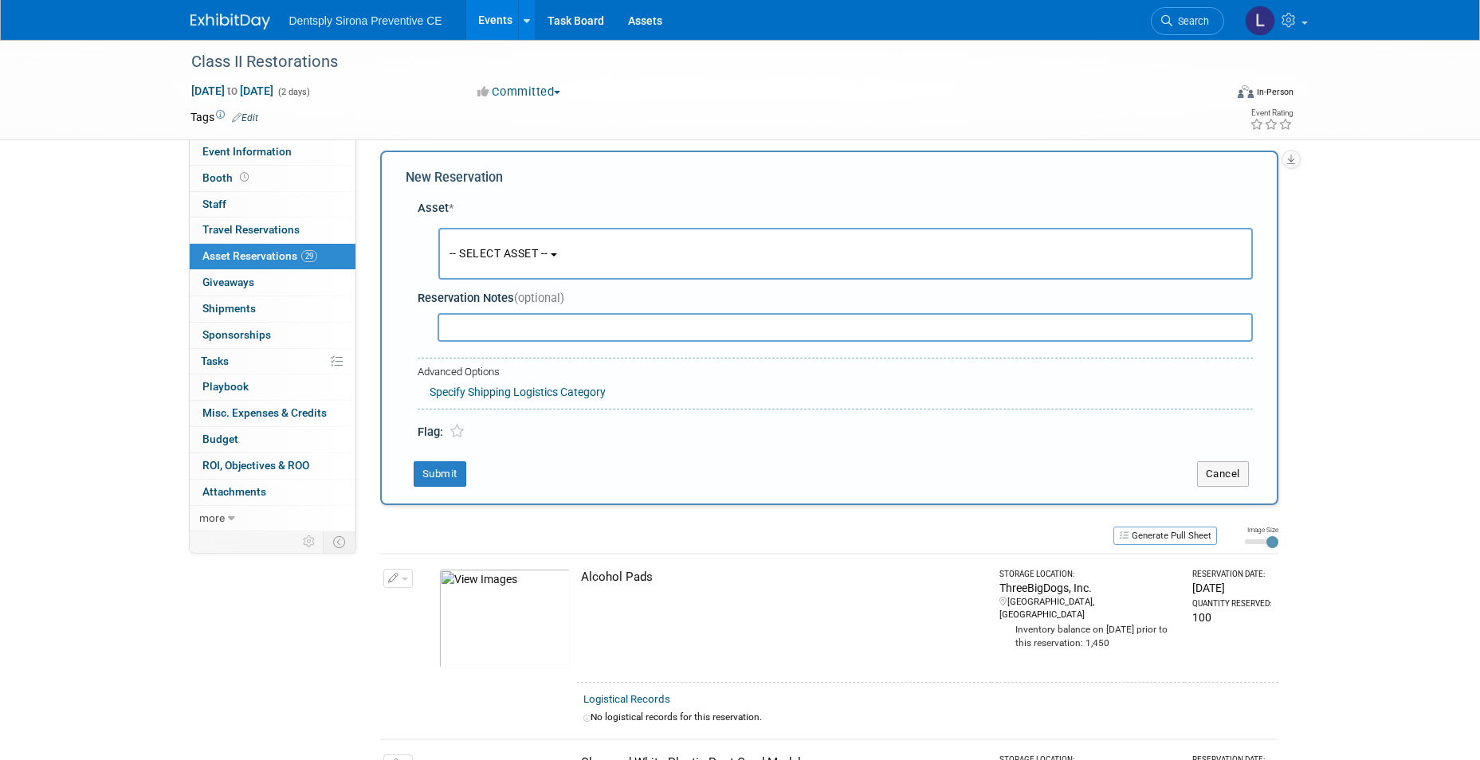
scroll to position [15, 0]
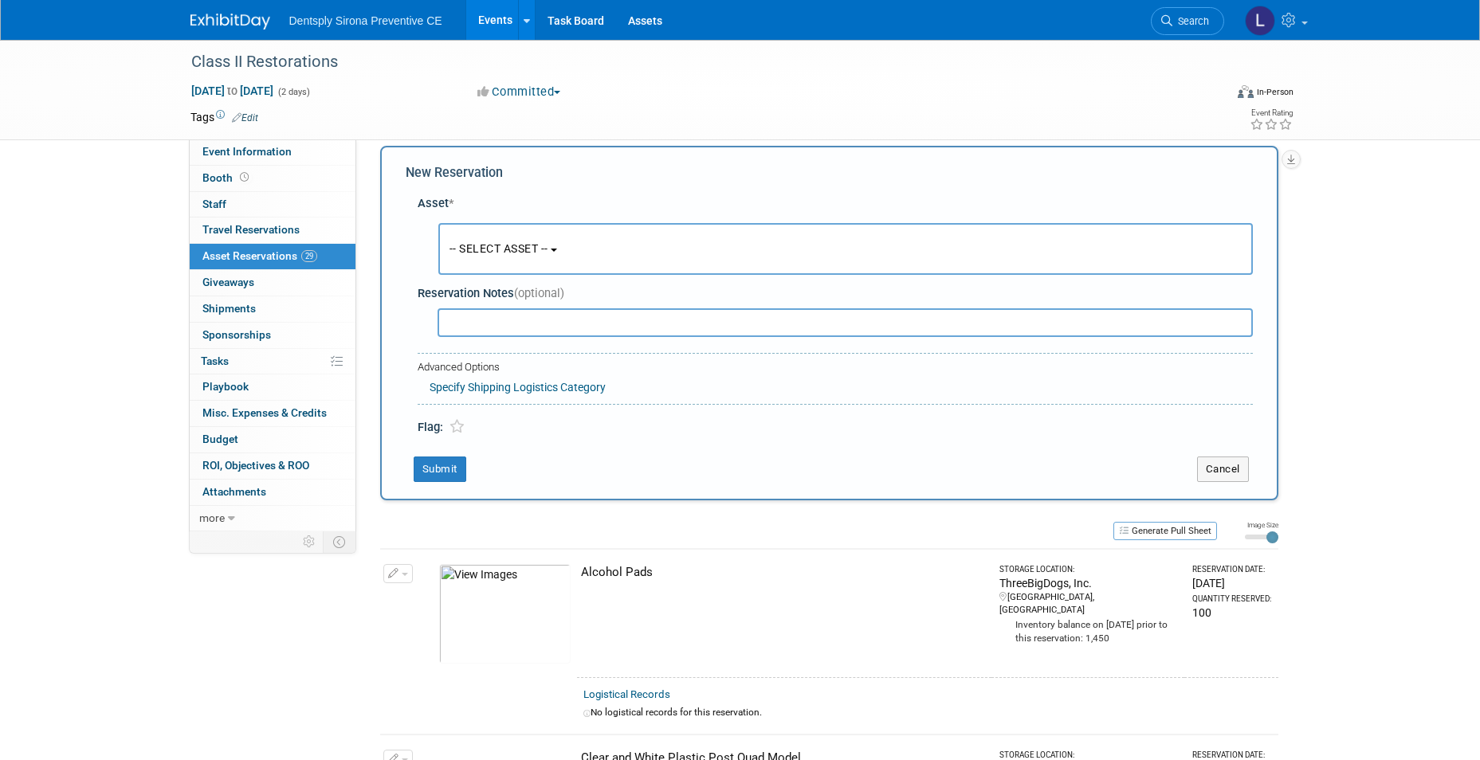
click at [501, 247] on span "-- SELECT ASSET --" at bounding box center [499, 248] width 99 height 13
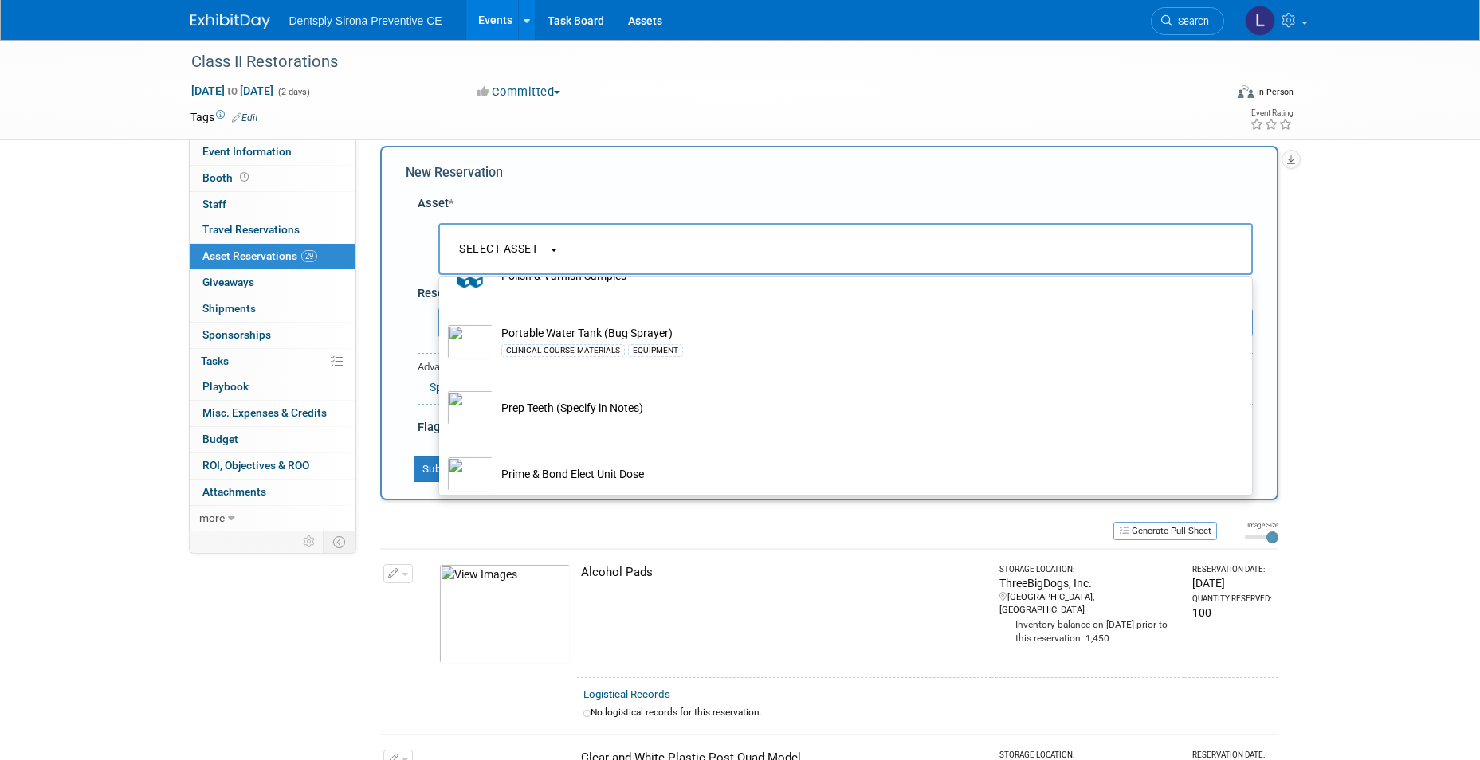
scroll to position [5101, 0]
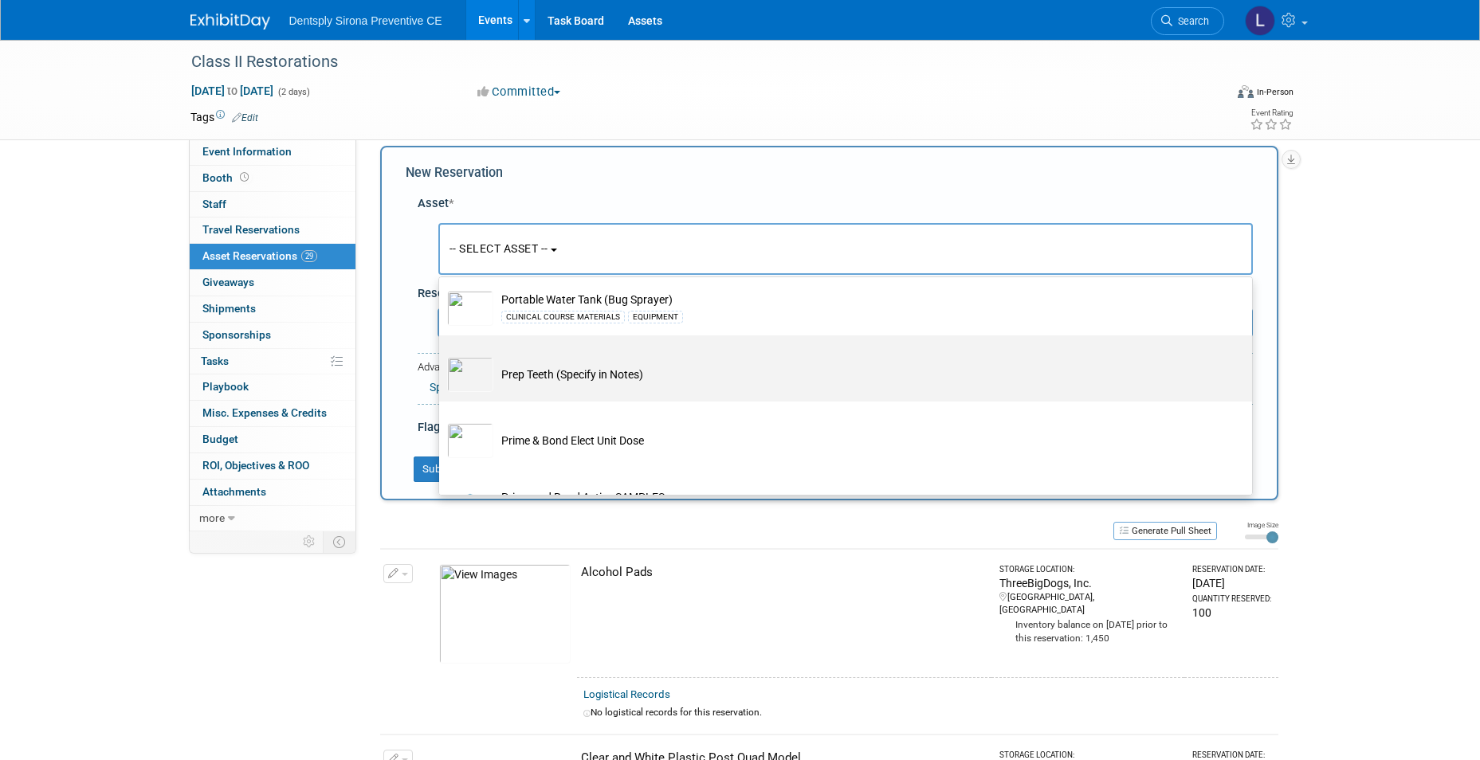
click at [552, 392] on td "Prep Teeth (Specify in Notes)" at bounding box center [856, 374] width 727 height 35
click at [442, 355] on input "Prep Teeth (Specify in Notes)" at bounding box center [436, 349] width 10 height 10
select select "10722485"
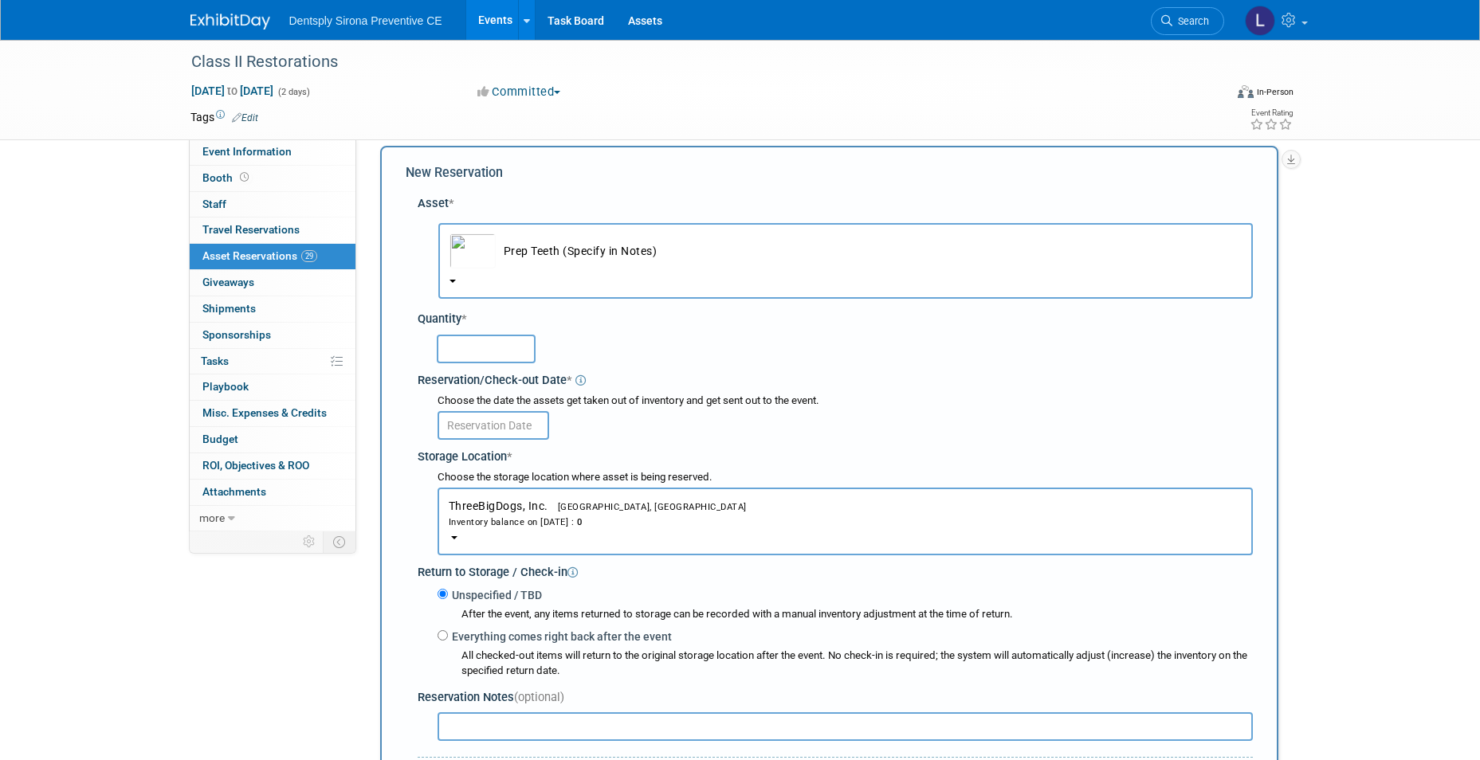
click at [481, 341] on input "text" at bounding box center [486, 349] width 99 height 29
type input "5"
click at [505, 349] on input "text" at bounding box center [486, 349] width 99 height 29
type input "50"
click at [528, 429] on input "text" at bounding box center [494, 425] width 112 height 29
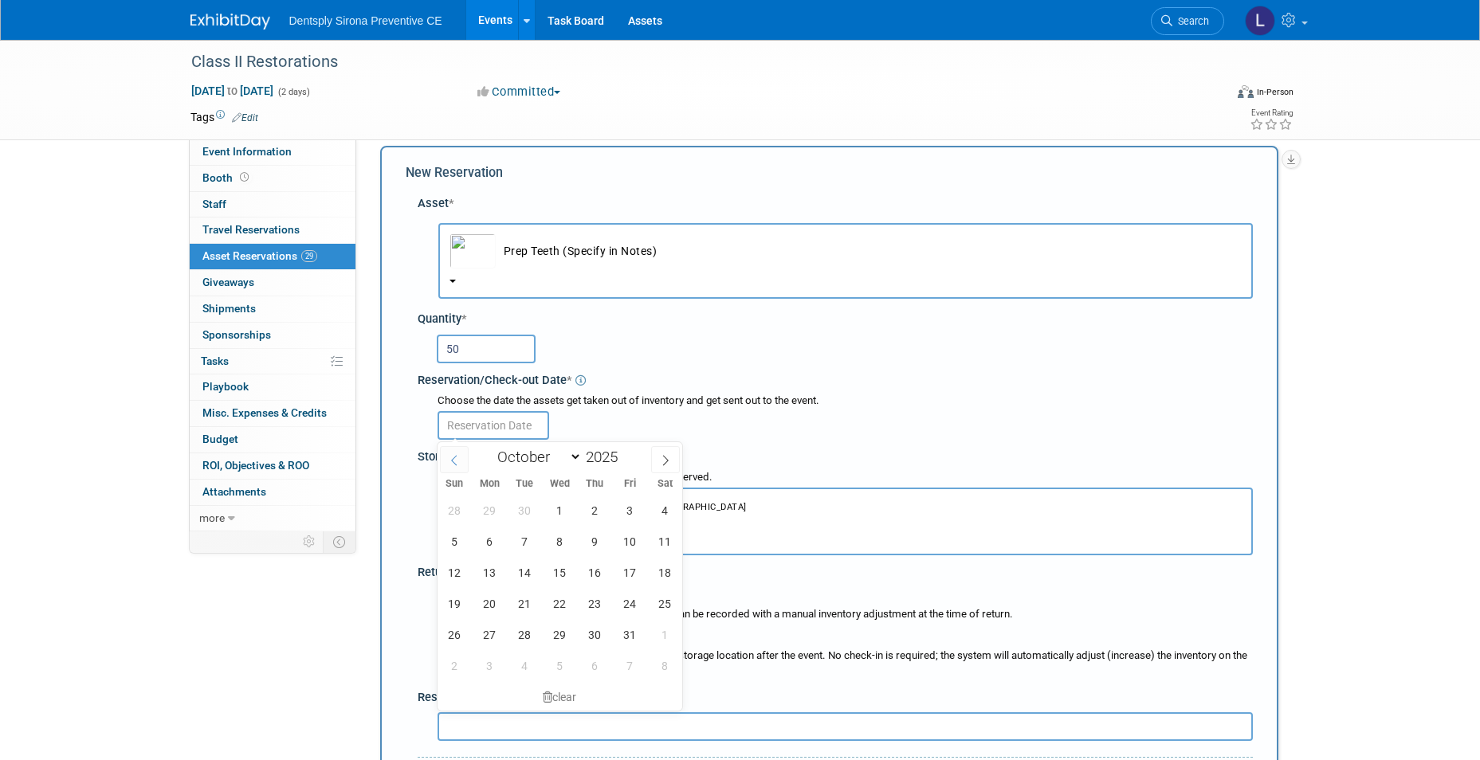
click at [445, 465] on span at bounding box center [454, 459] width 29 height 27
click at [453, 464] on icon at bounding box center [454, 460] width 11 height 11
click at [670, 456] on icon at bounding box center [665, 460] width 11 height 11
select select "8"
click at [494, 599] on span "22" at bounding box center [489, 603] width 31 height 31
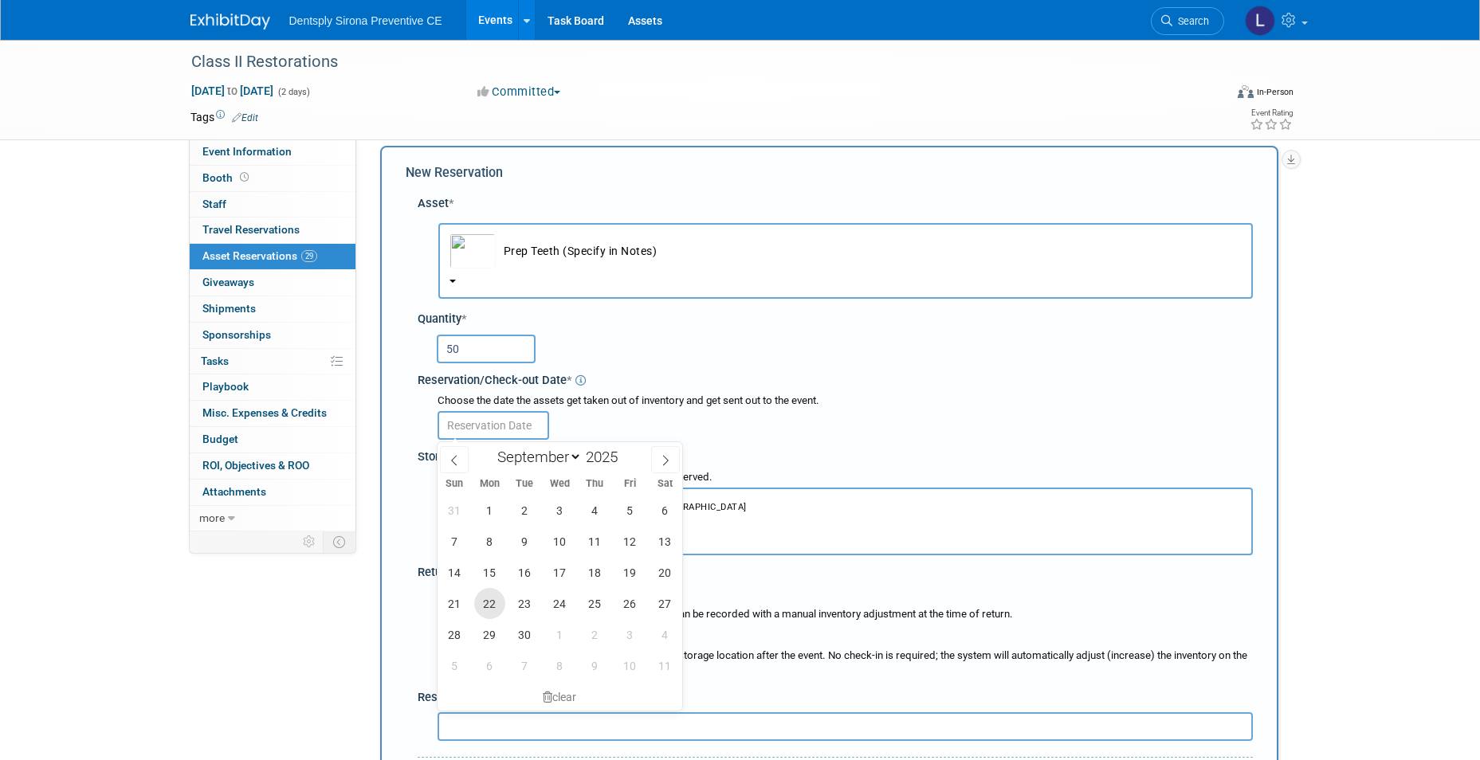
type input "Sep 22, 2025"
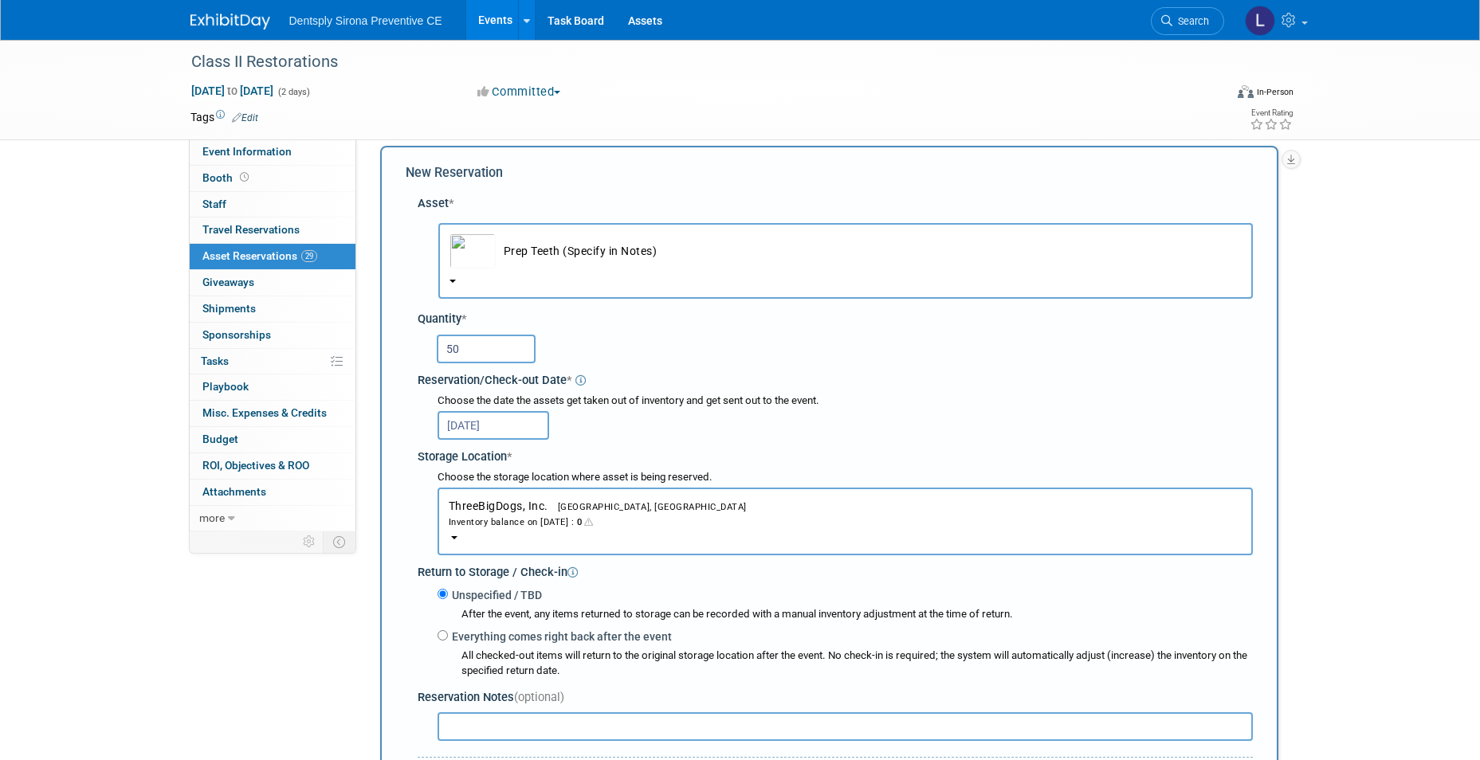
scroll to position [95, 0]
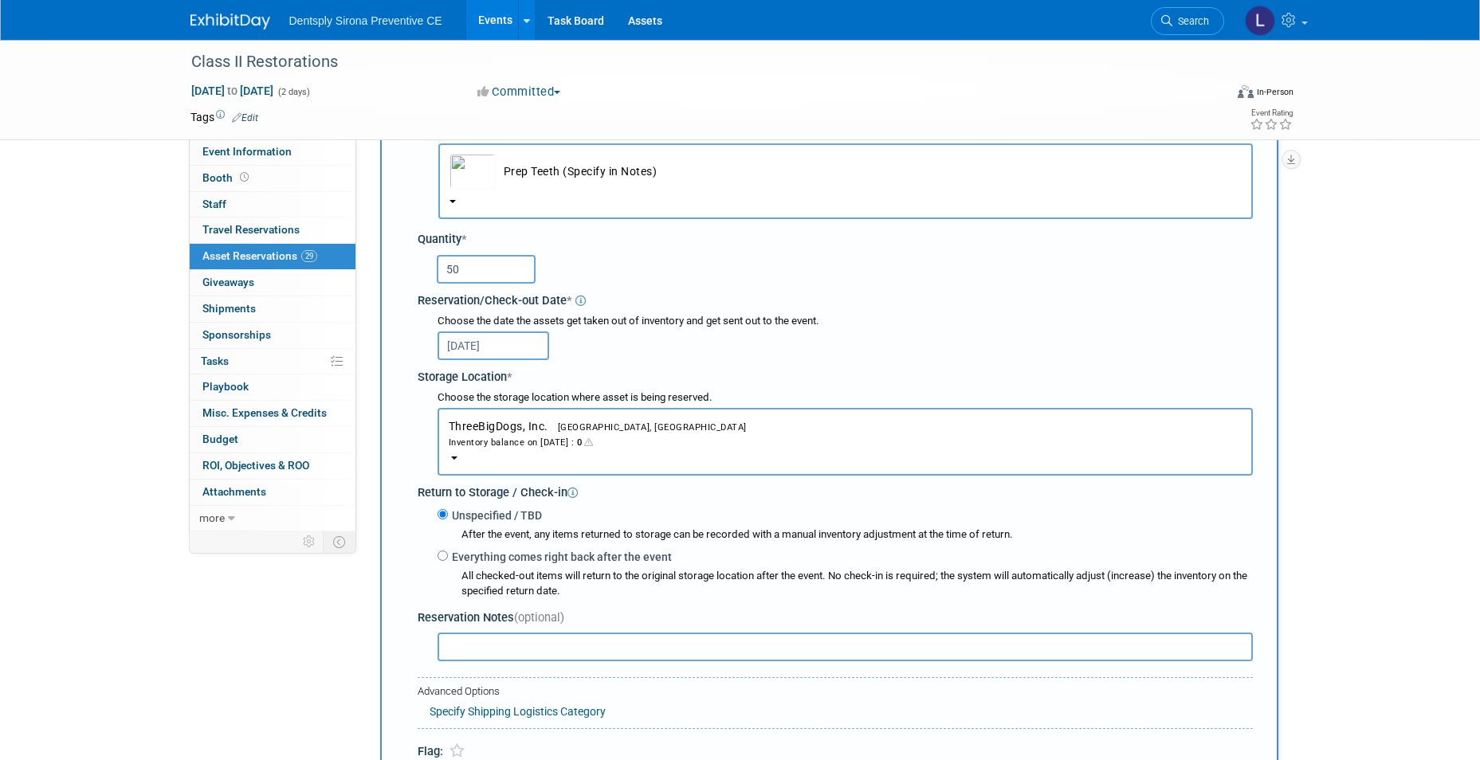
click at [509, 650] on input "text" at bounding box center [845, 647] width 815 height 29
type input "I"
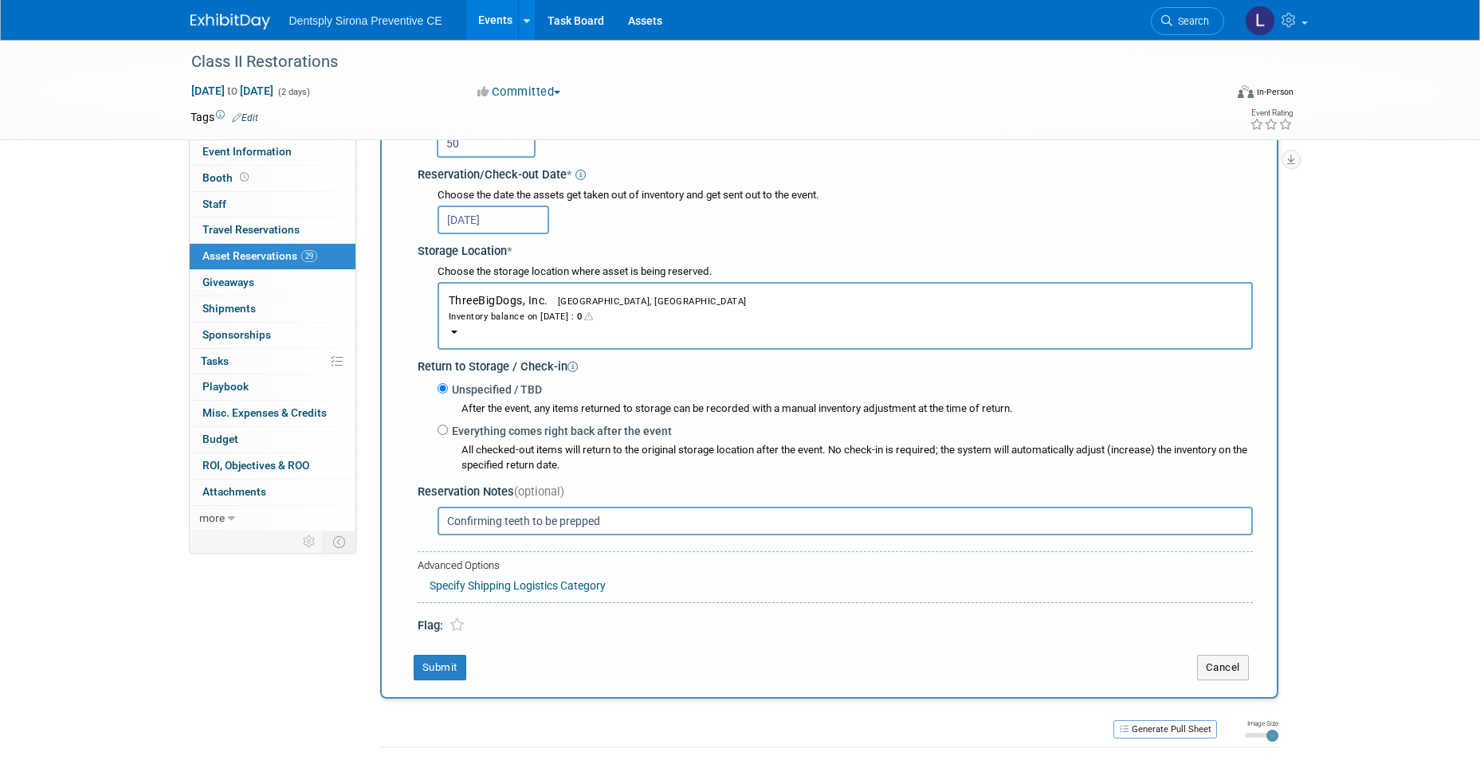
scroll to position [254, 0]
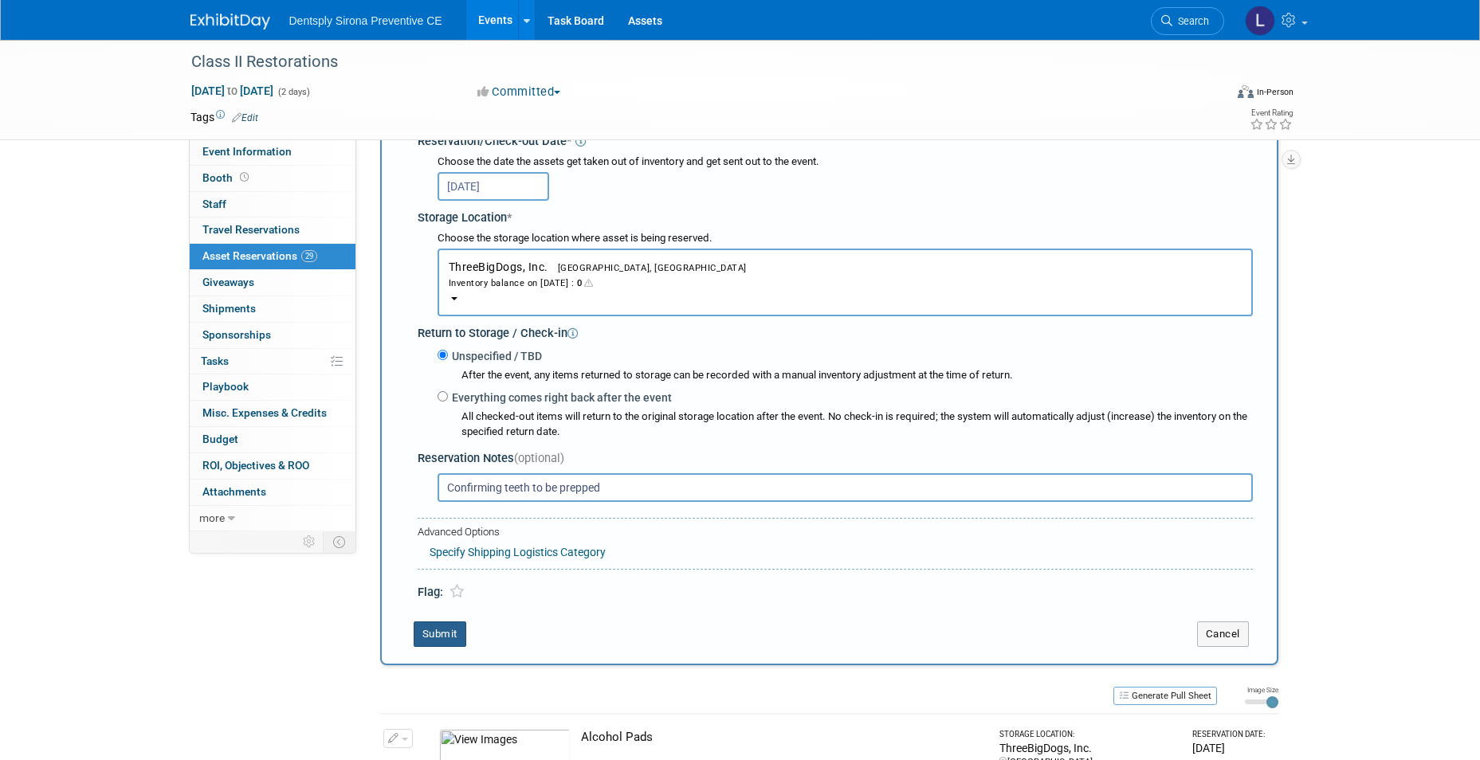
type input "Confirming teeth to be prepped"
click at [458, 597] on icon at bounding box center [457, 592] width 15 height 14
click at [454, 630] on button "Submit" at bounding box center [440, 635] width 53 height 26
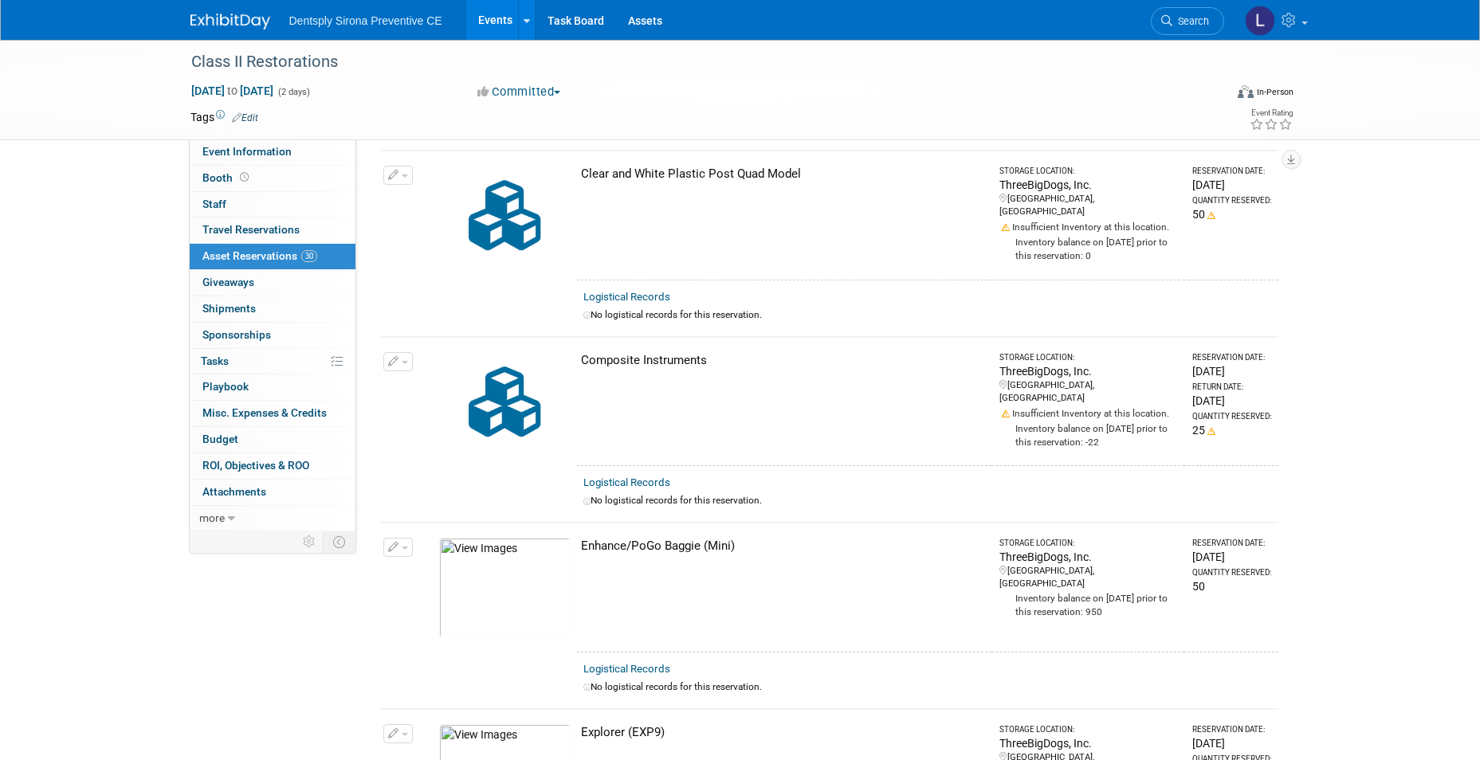
scroll to position [3726, 0]
